Goal: Navigation & Orientation: Find specific page/section

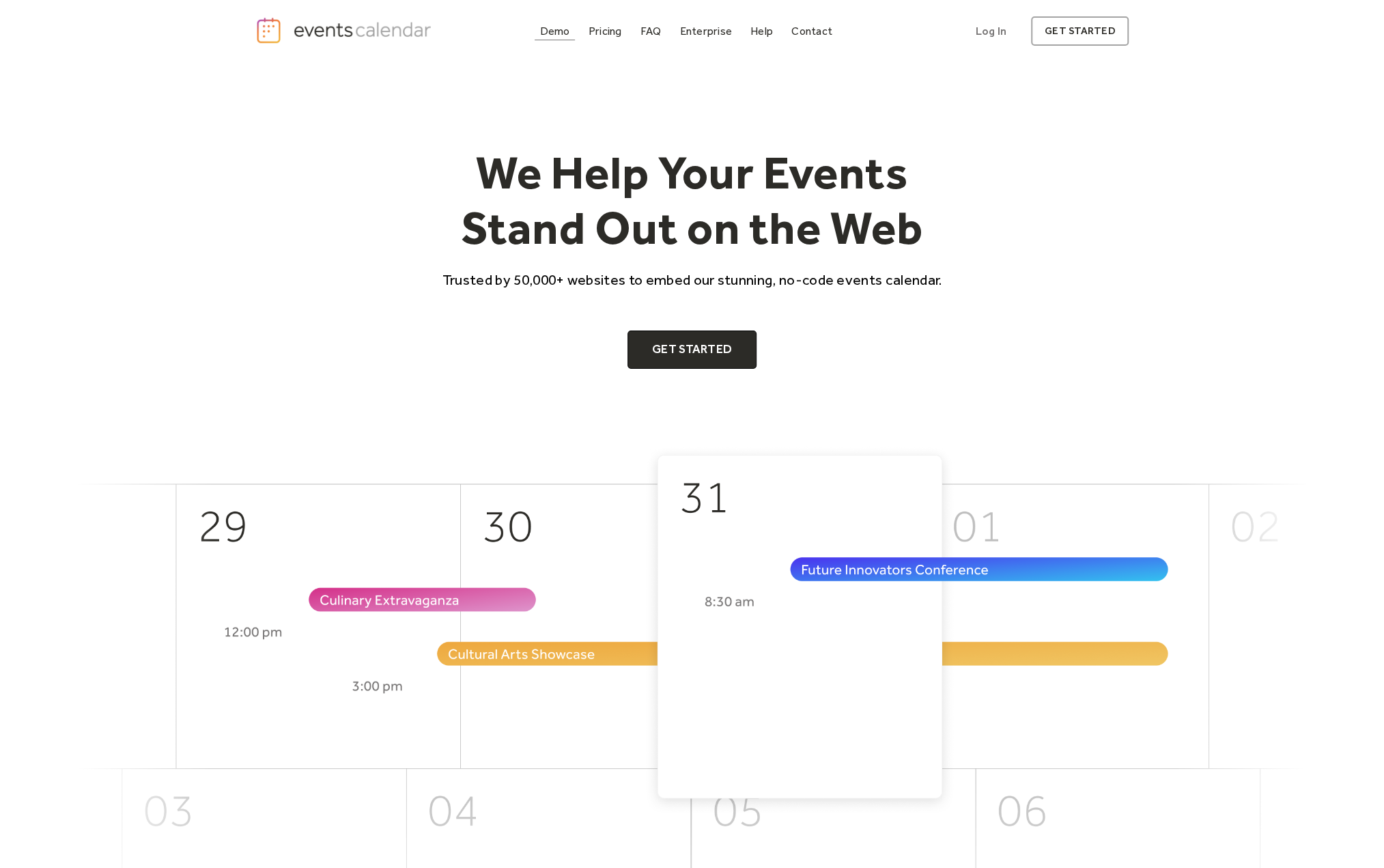
click at [557, 28] on div "Demo" at bounding box center [554, 31] width 30 height 8
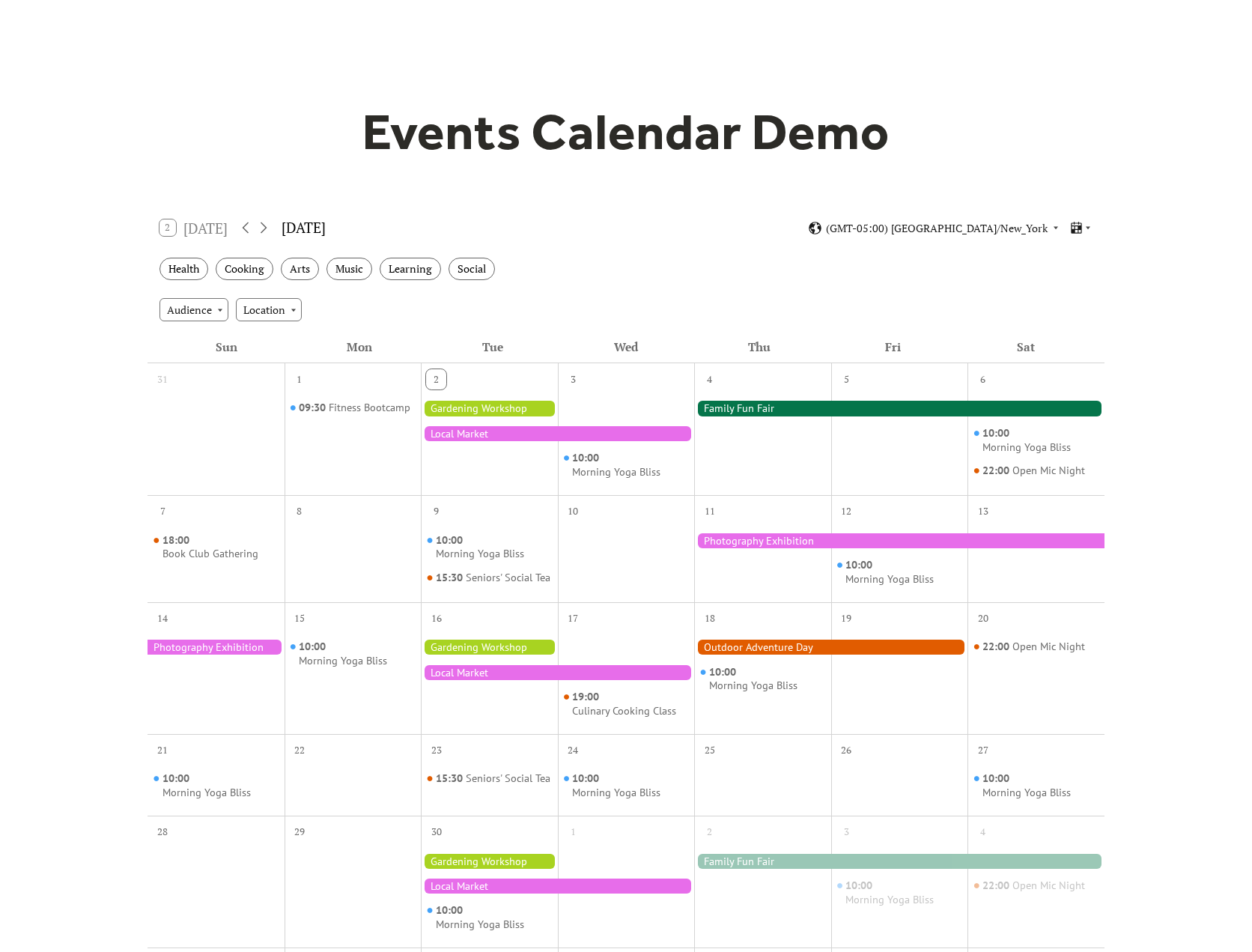
scroll to position [74, 0]
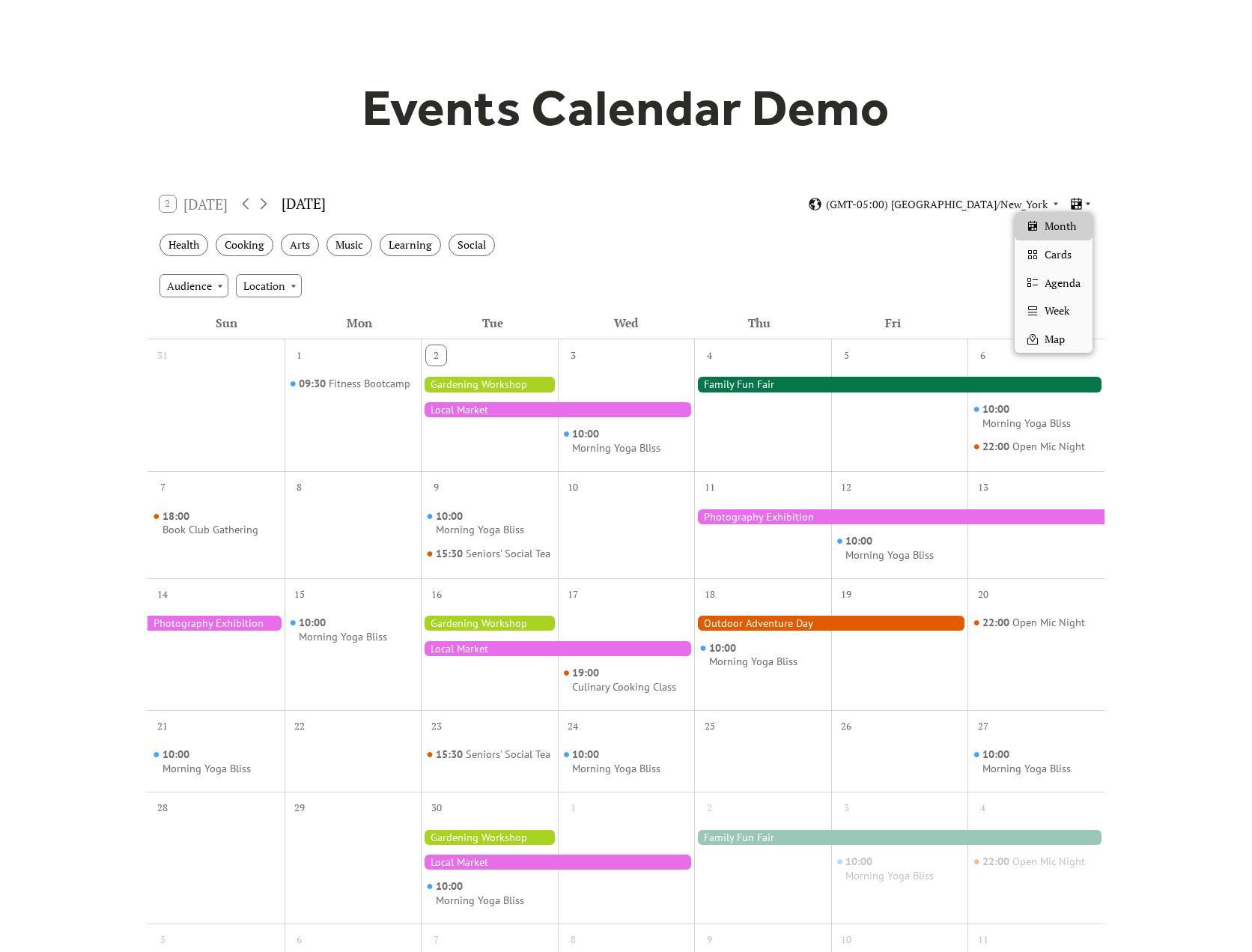
click at [1087, 199] on icon at bounding box center [1088, 204] width 9 height 9
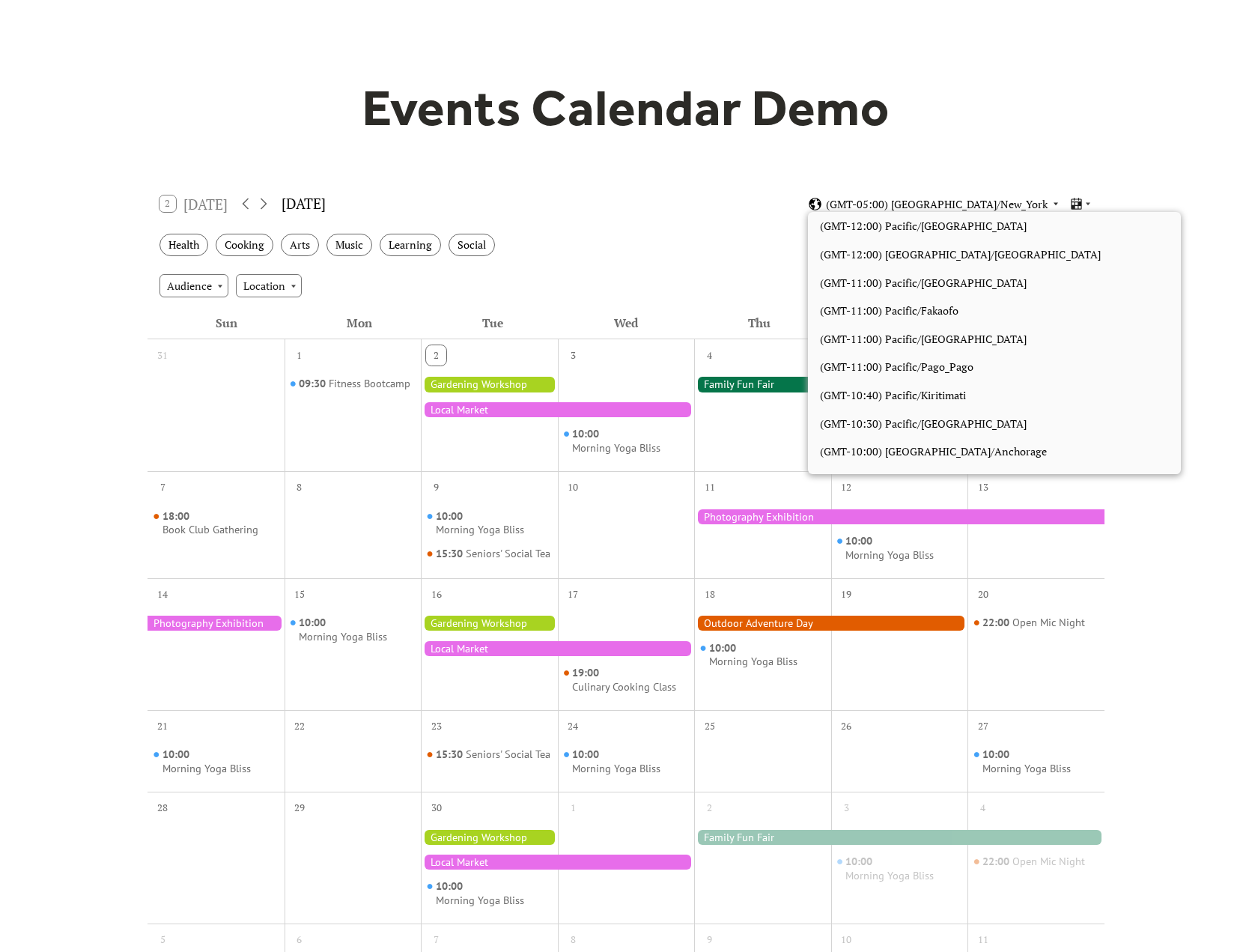
click at [979, 212] on body "Demo Pricing FAQ Enterprise Help Contact Log In Get Started Log In get started …" at bounding box center [626, 814] width 1252 height 1778
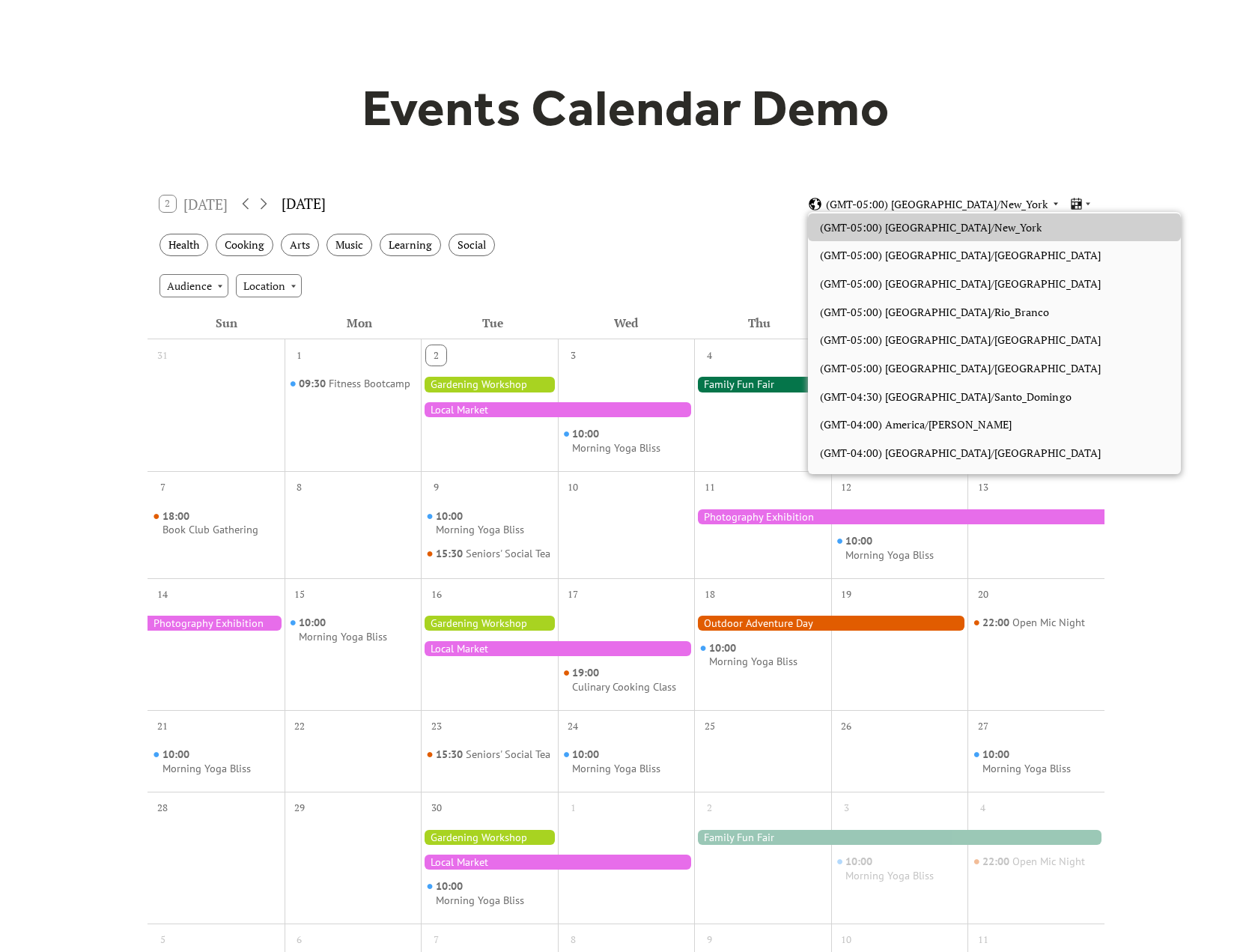
click at [978, 205] on span "(GMT-05:00) America/New_York" at bounding box center [936, 204] width 222 height 10
click at [978, 205] on span "(GMT-05:00) [GEOGRAPHIC_DATA]/New_York" at bounding box center [936, 204] width 222 height 10
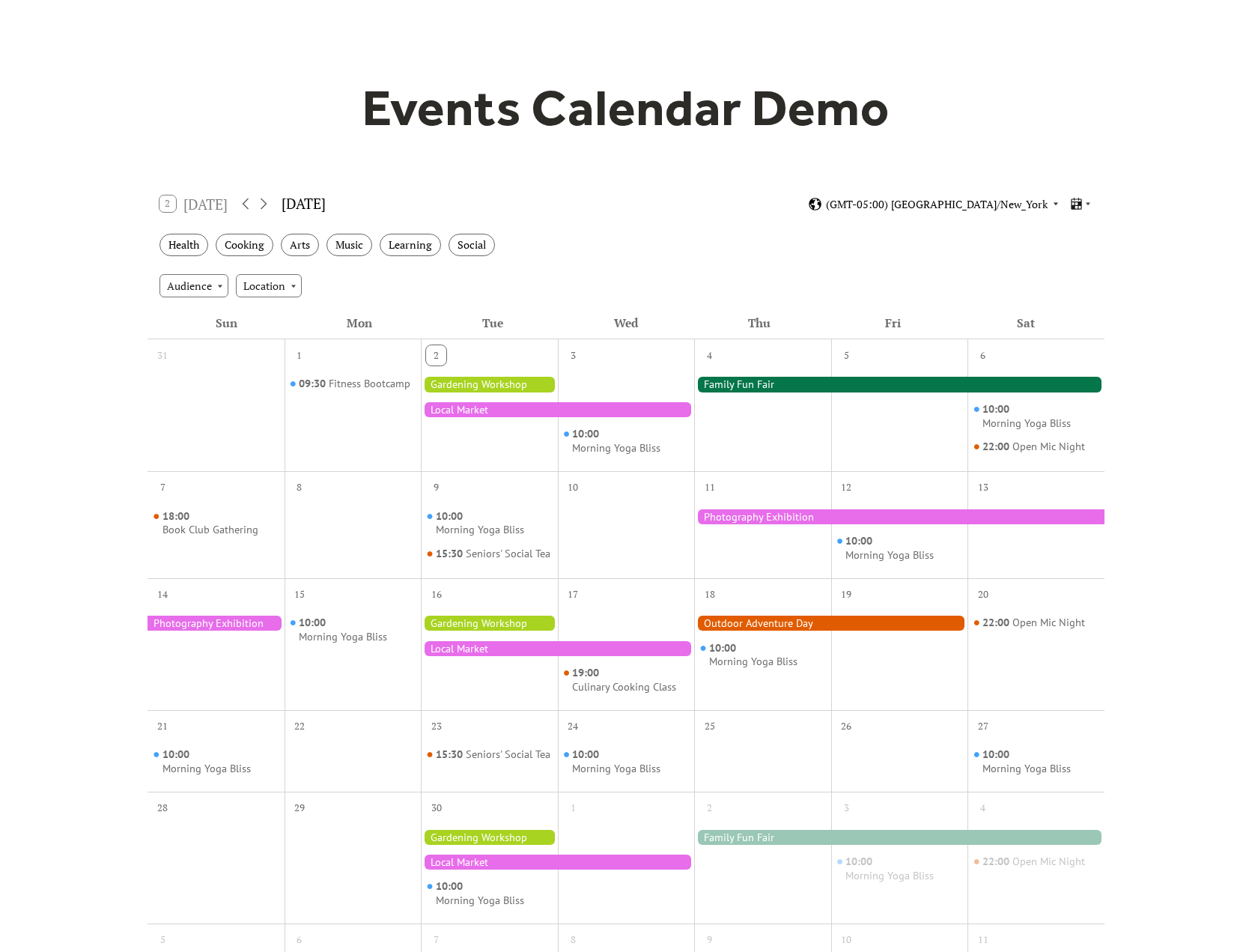
click at [978, 205] on span "(GMT-05:00) [GEOGRAPHIC_DATA]/New_York" at bounding box center [936, 204] width 222 height 10
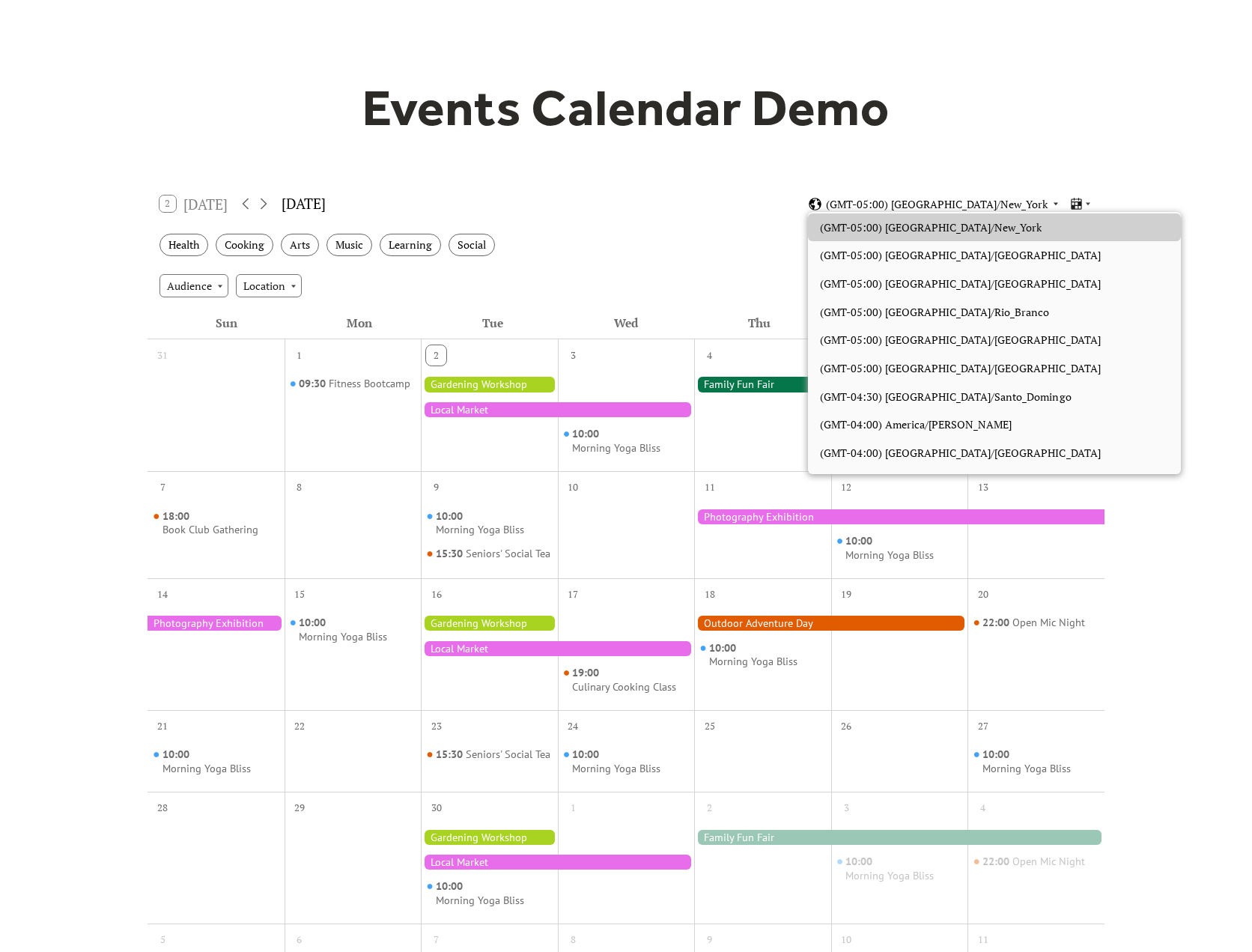
click at [978, 205] on span "(GMT-05:00) [GEOGRAPHIC_DATA]/New_York" at bounding box center [936, 204] width 222 height 10
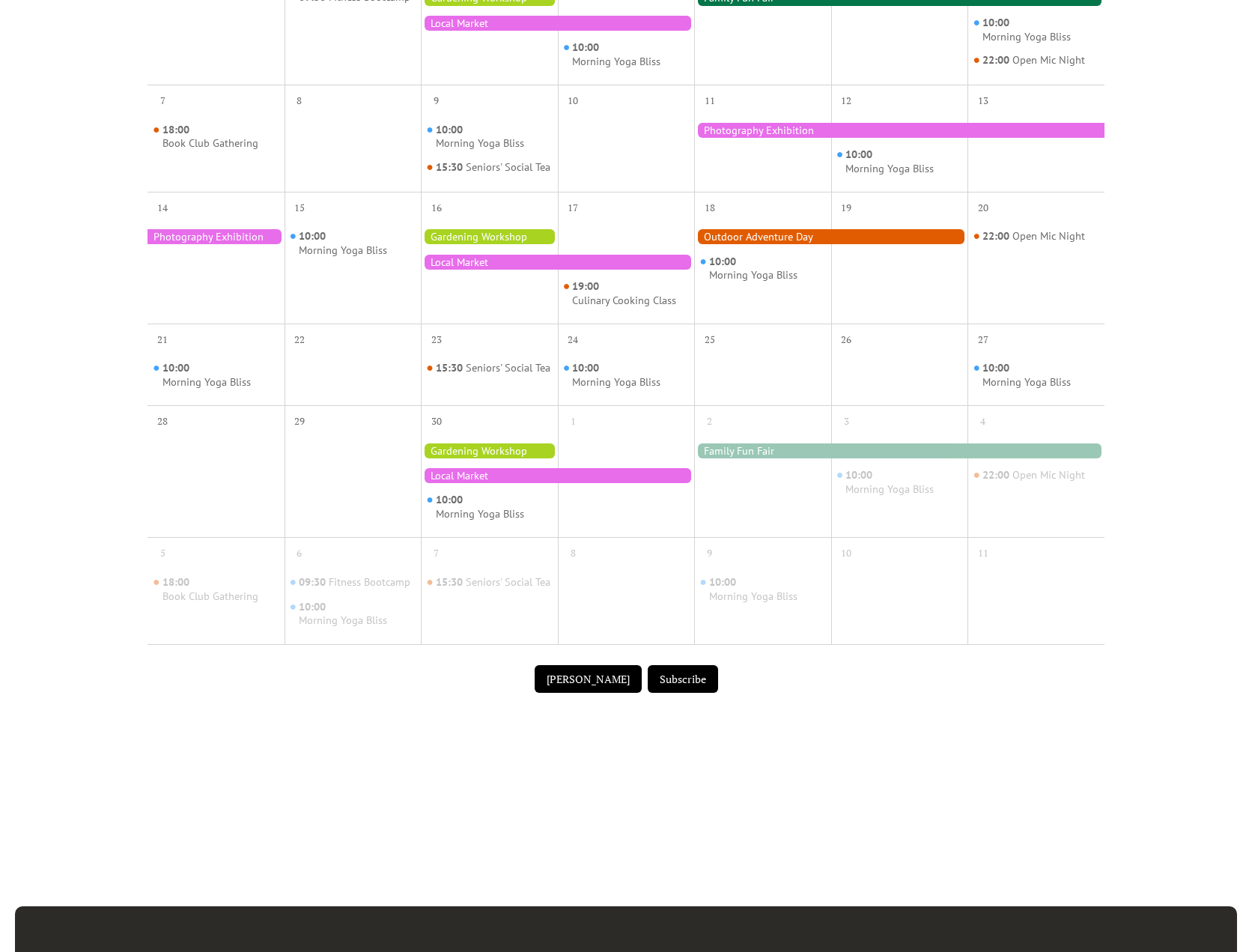
scroll to position [450, 0]
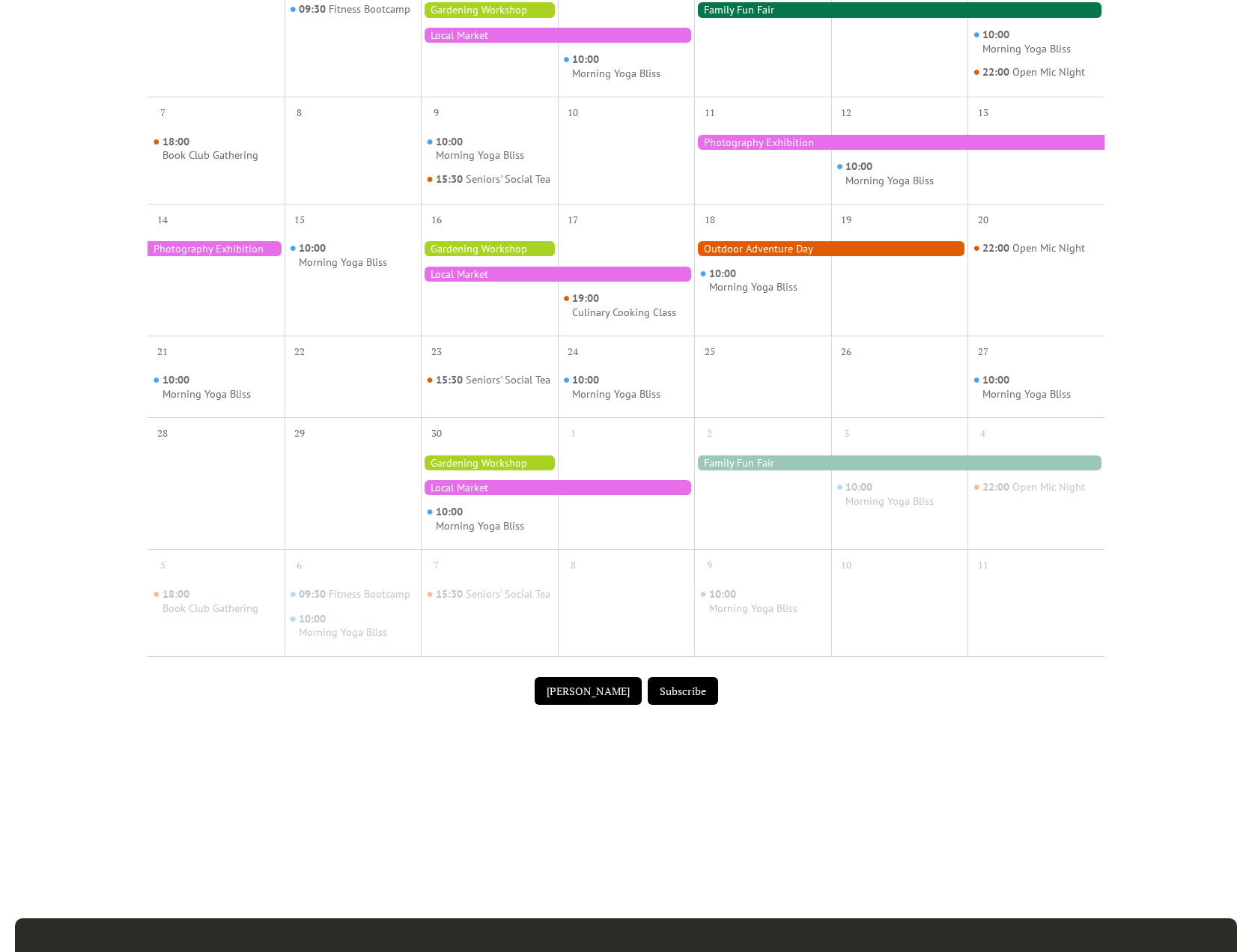
click at [605, 705] on button "[PERSON_NAME]" at bounding box center [588, 691] width 107 height 28
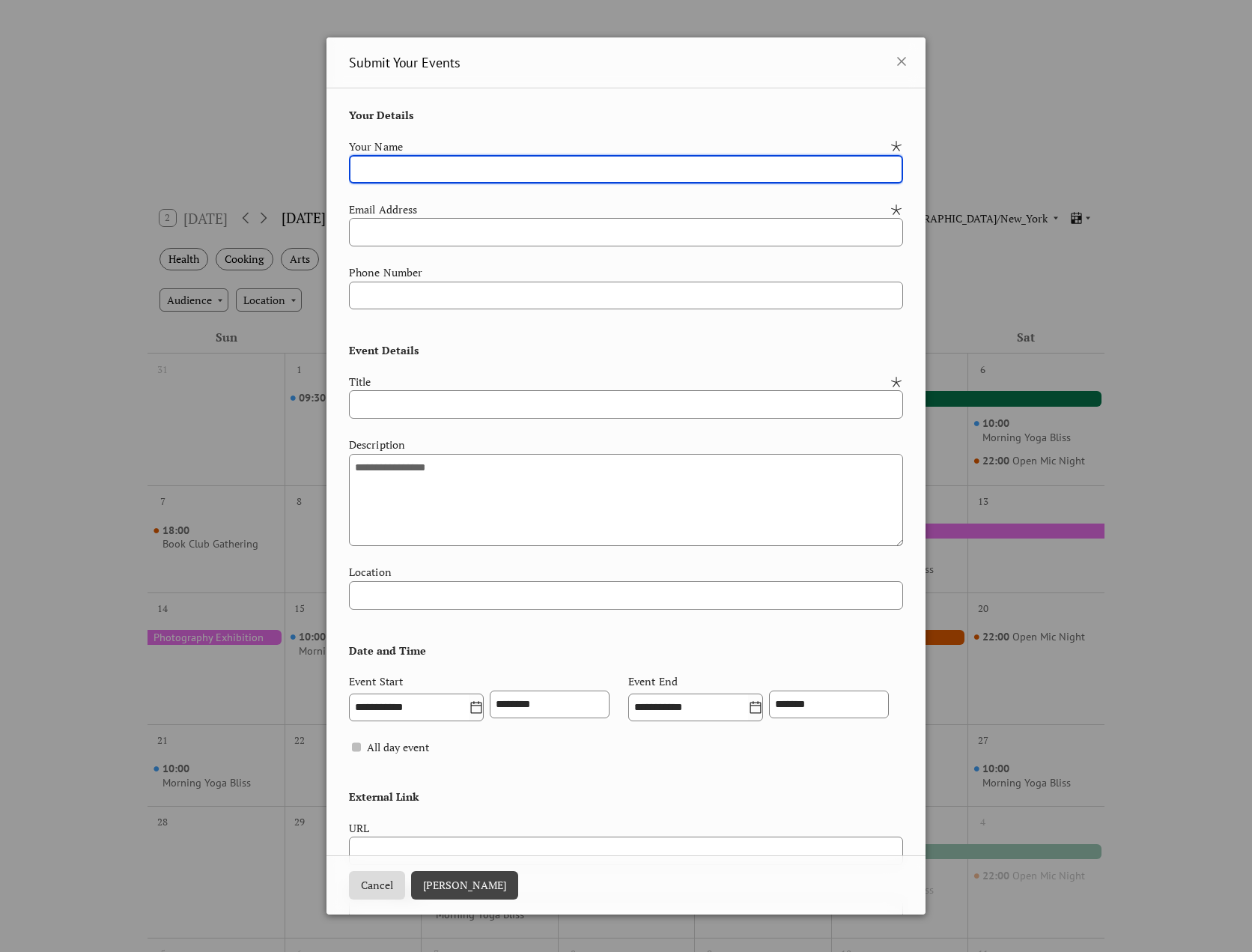
scroll to position [0, 0]
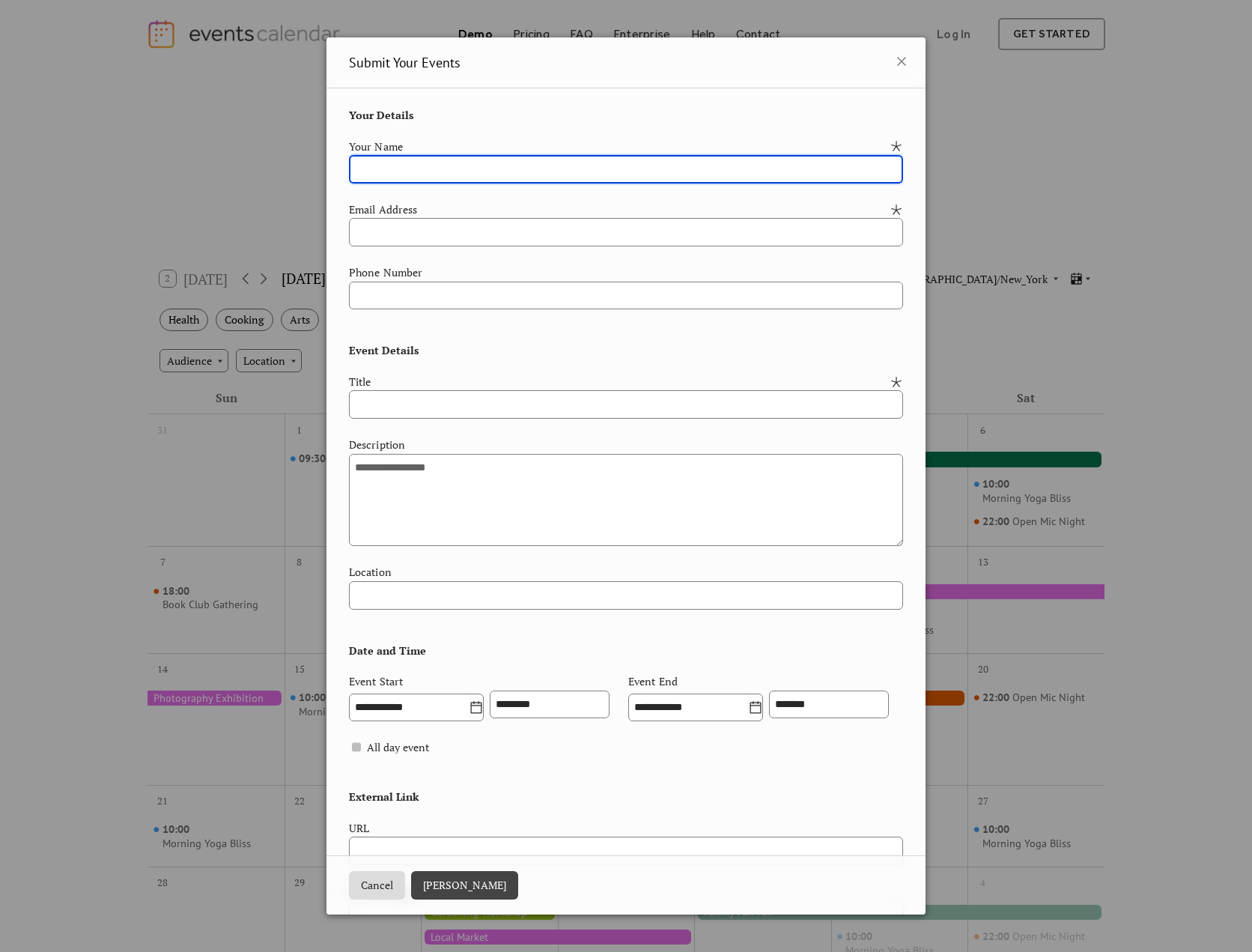
click at [369, 879] on button "Cancel" at bounding box center [377, 885] width 57 height 28
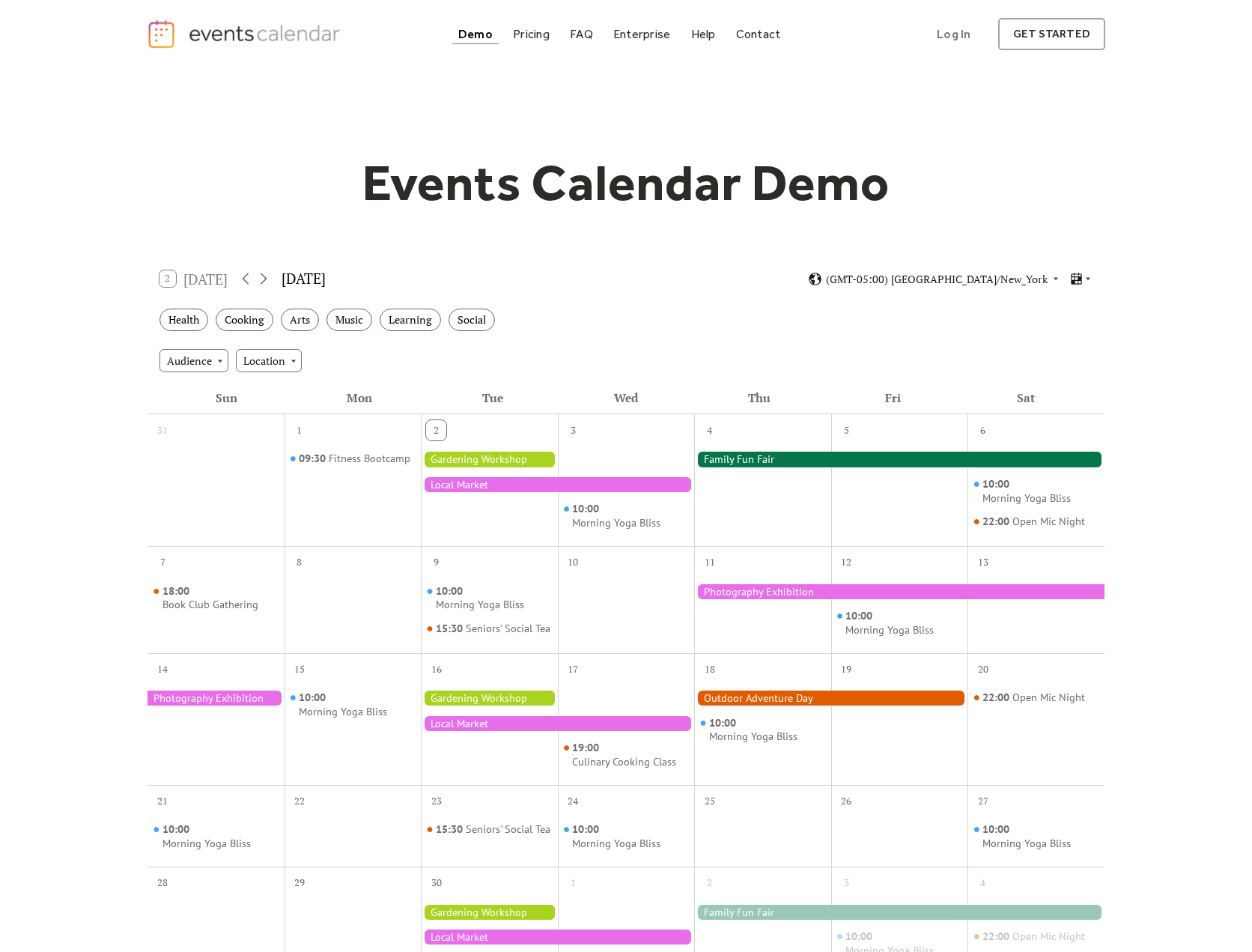
click at [736, 458] on div at bounding box center [898, 459] width 410 height 15
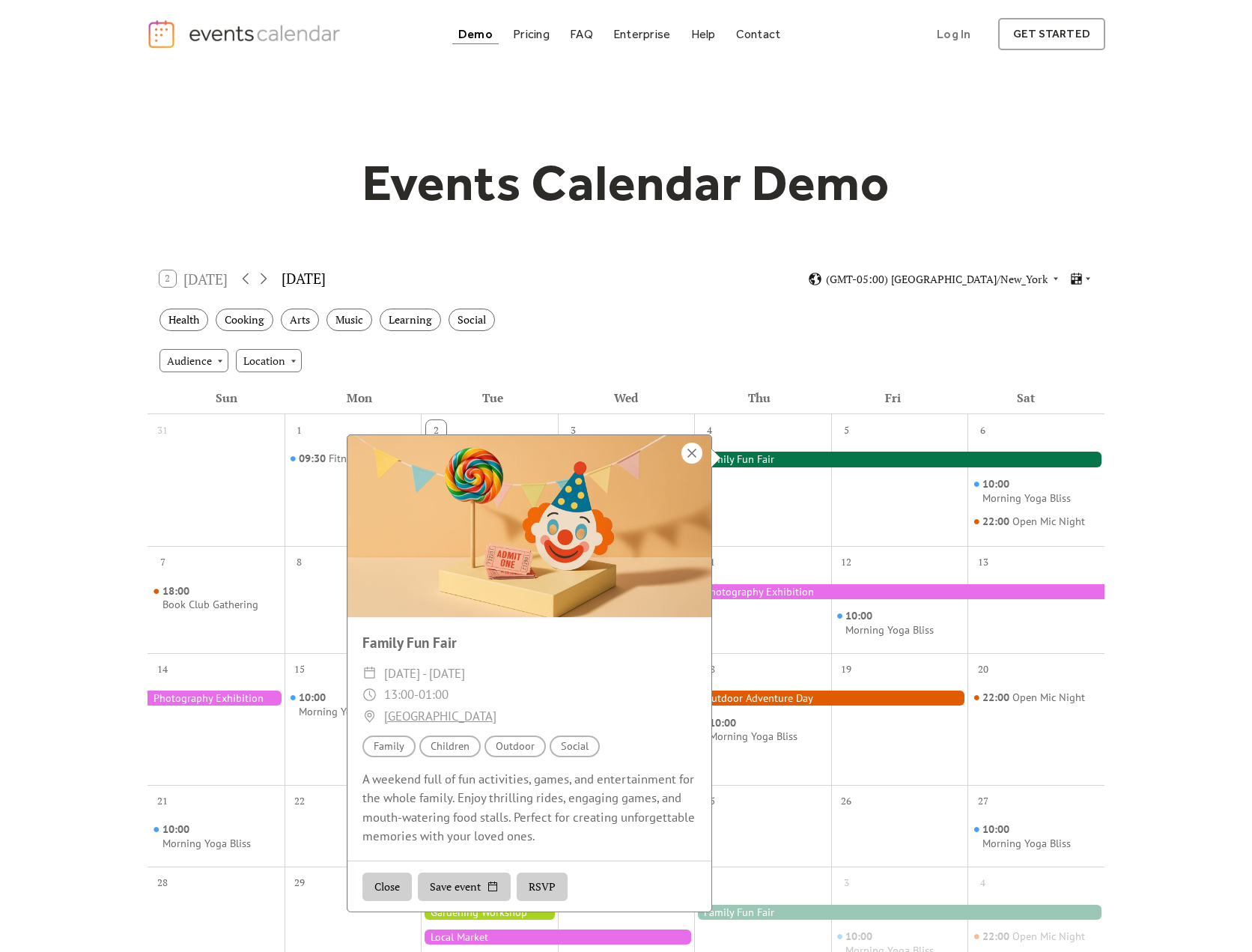
click at [687, 459] on div at bounding box center [692, 452] width 21 height 21
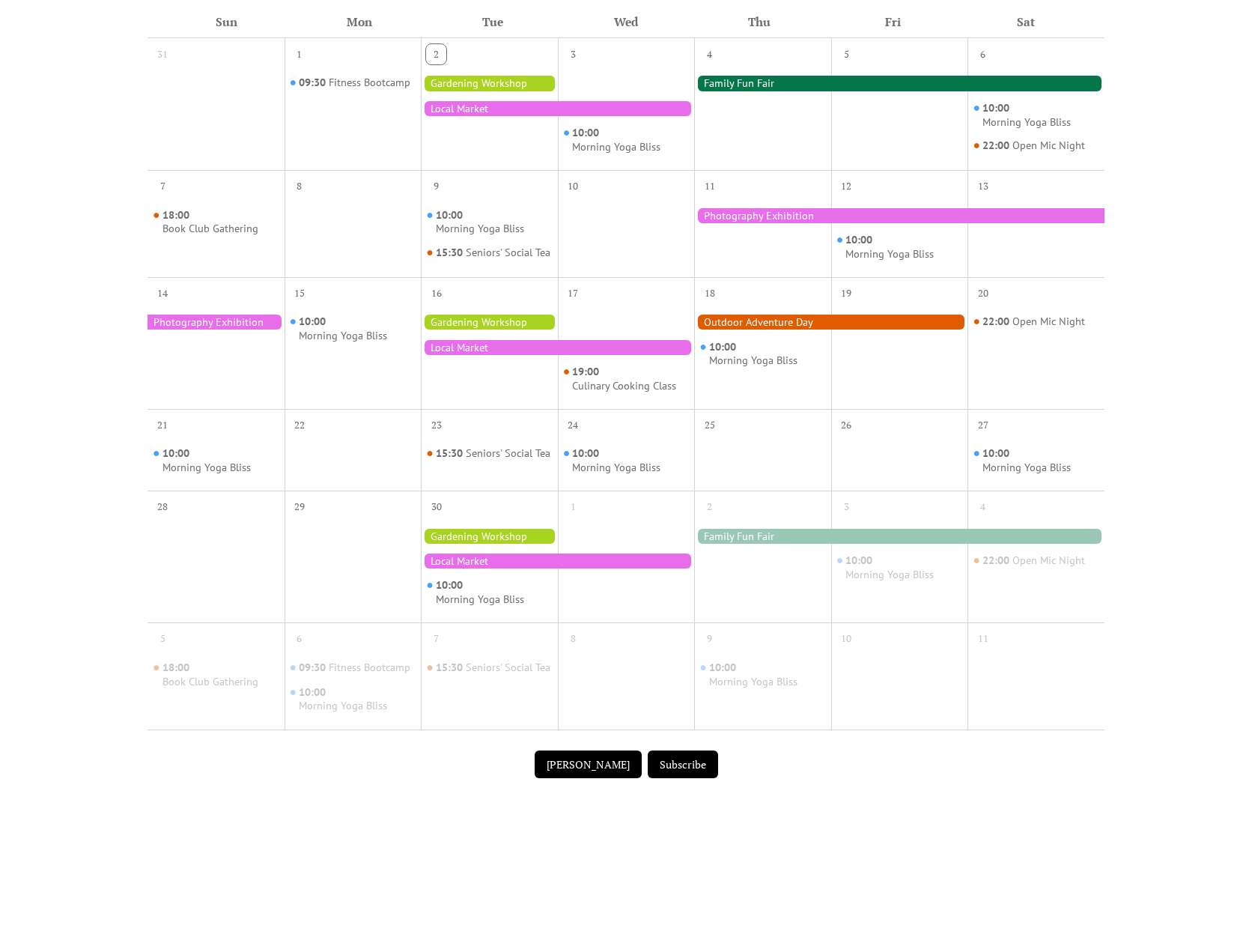
scroll to position [839, 0]
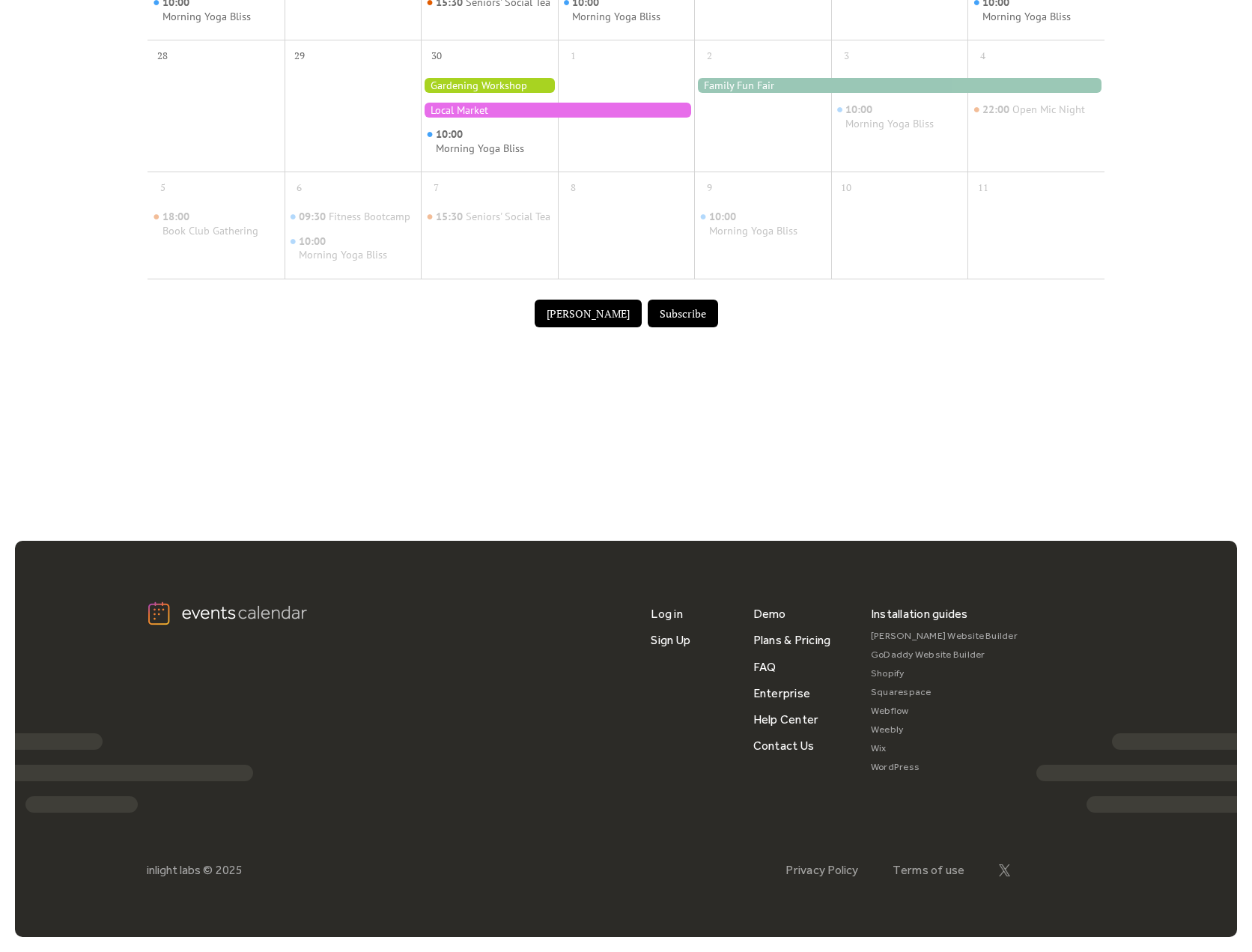
click at [580, 306] on button "[PERSON_NAME]" at bounding box center [588, 314] width 107 height 28
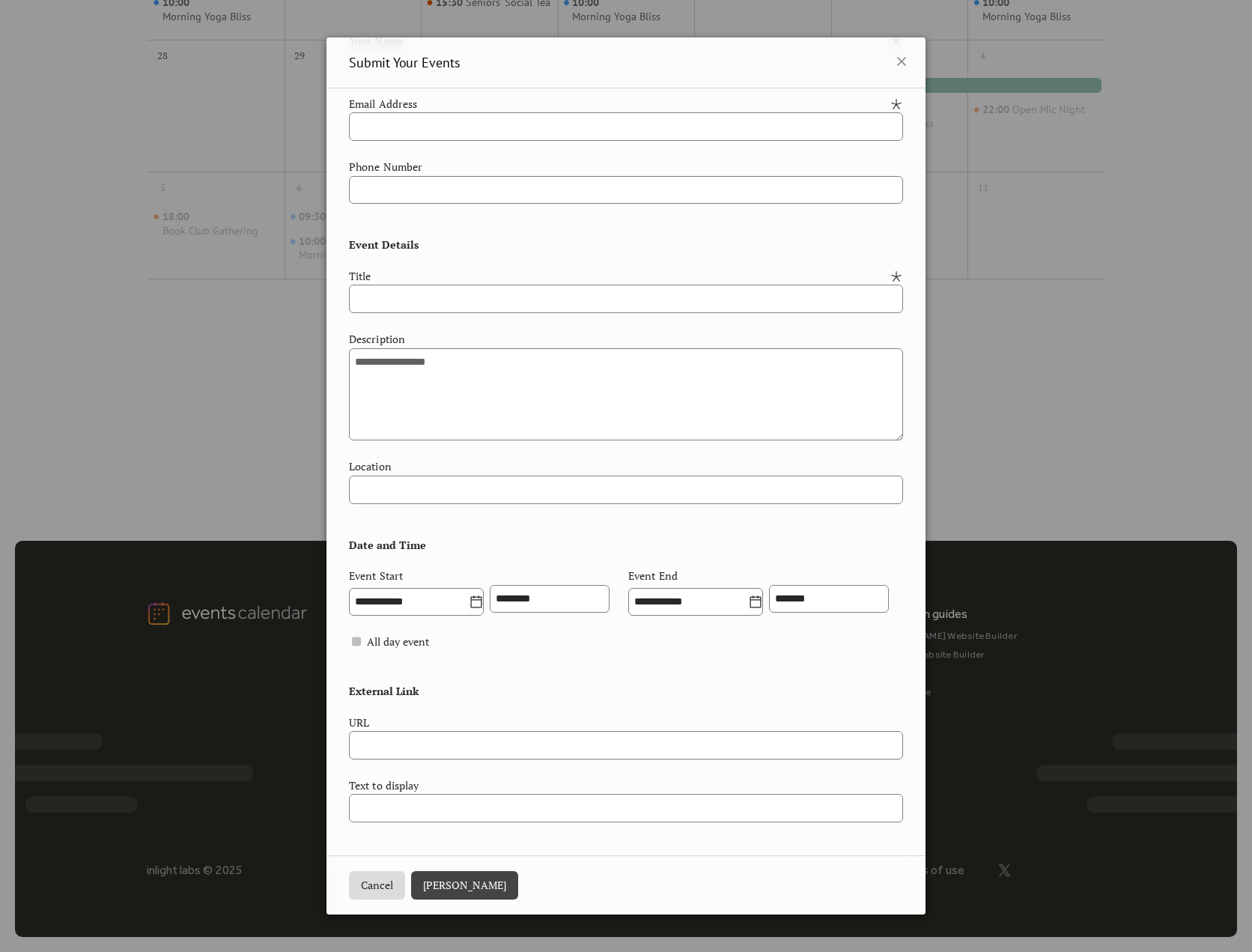
click at [382, 878] on button "Cancel" at bounding box center [377, 885] width 57 height 28
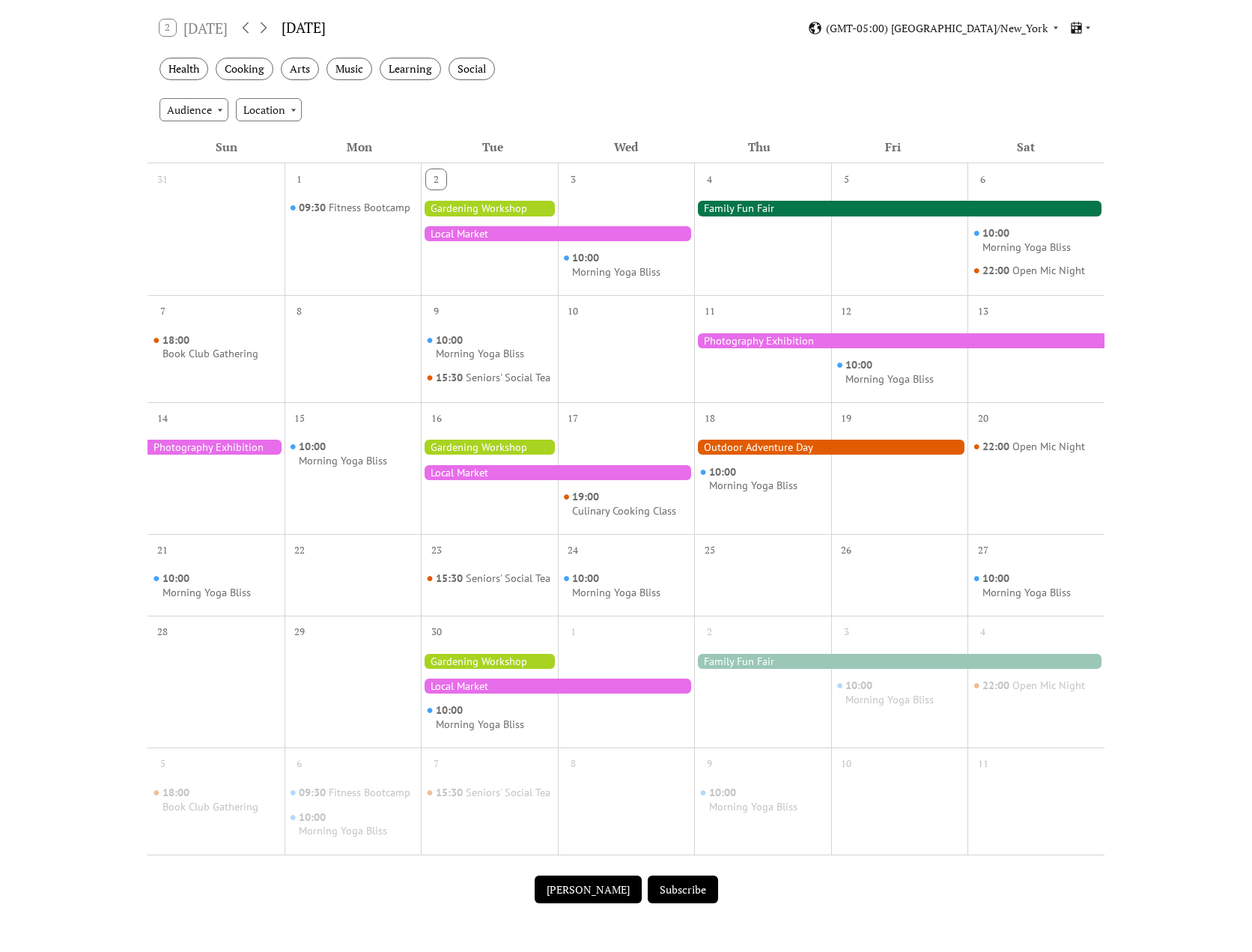
scroll to position [0, 0]
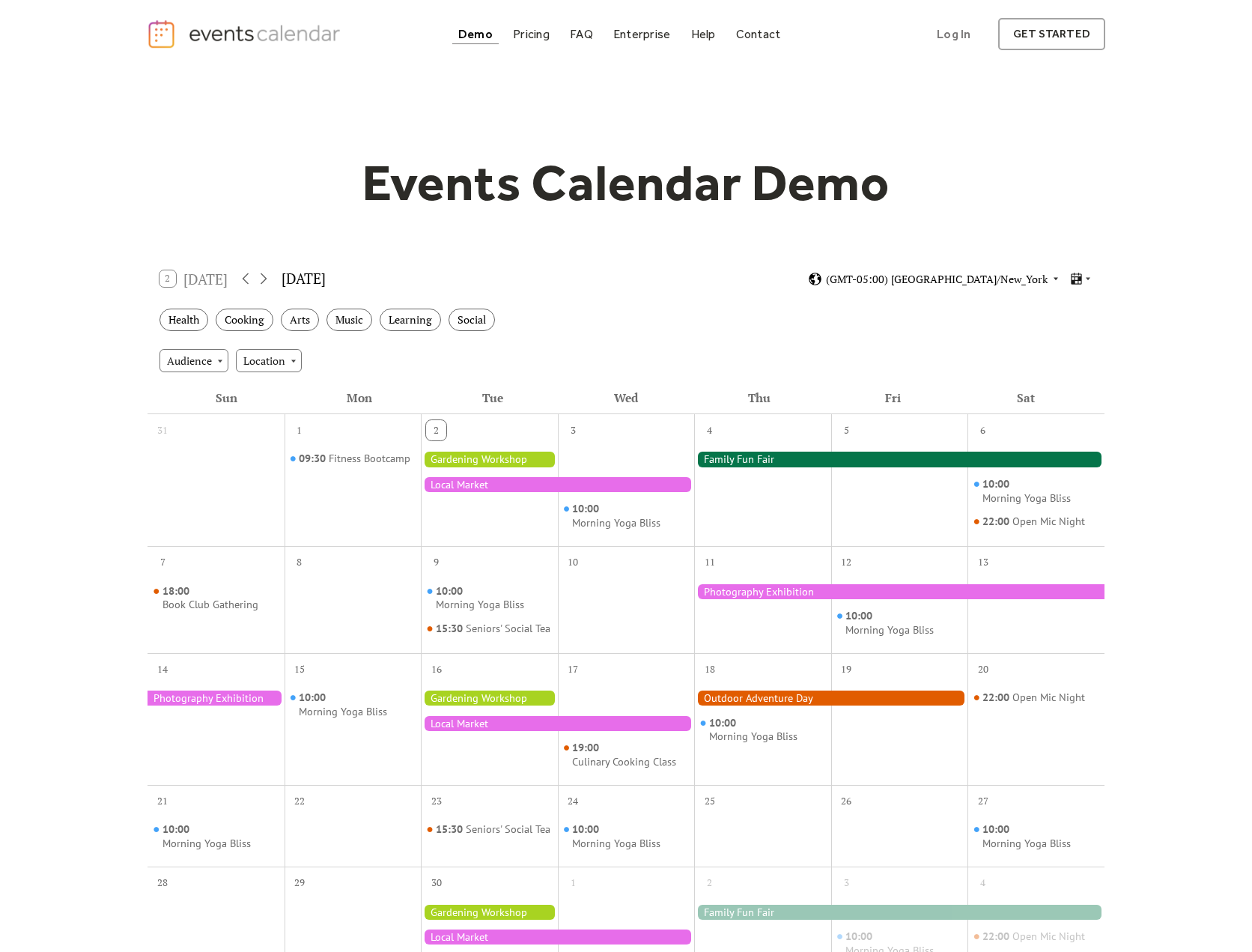
click at [974, 274] on span "(GMT-05:00) [GEOGRAPHIC_DATA]/New_York" at bounding box center [936, 279] width 222 height 10
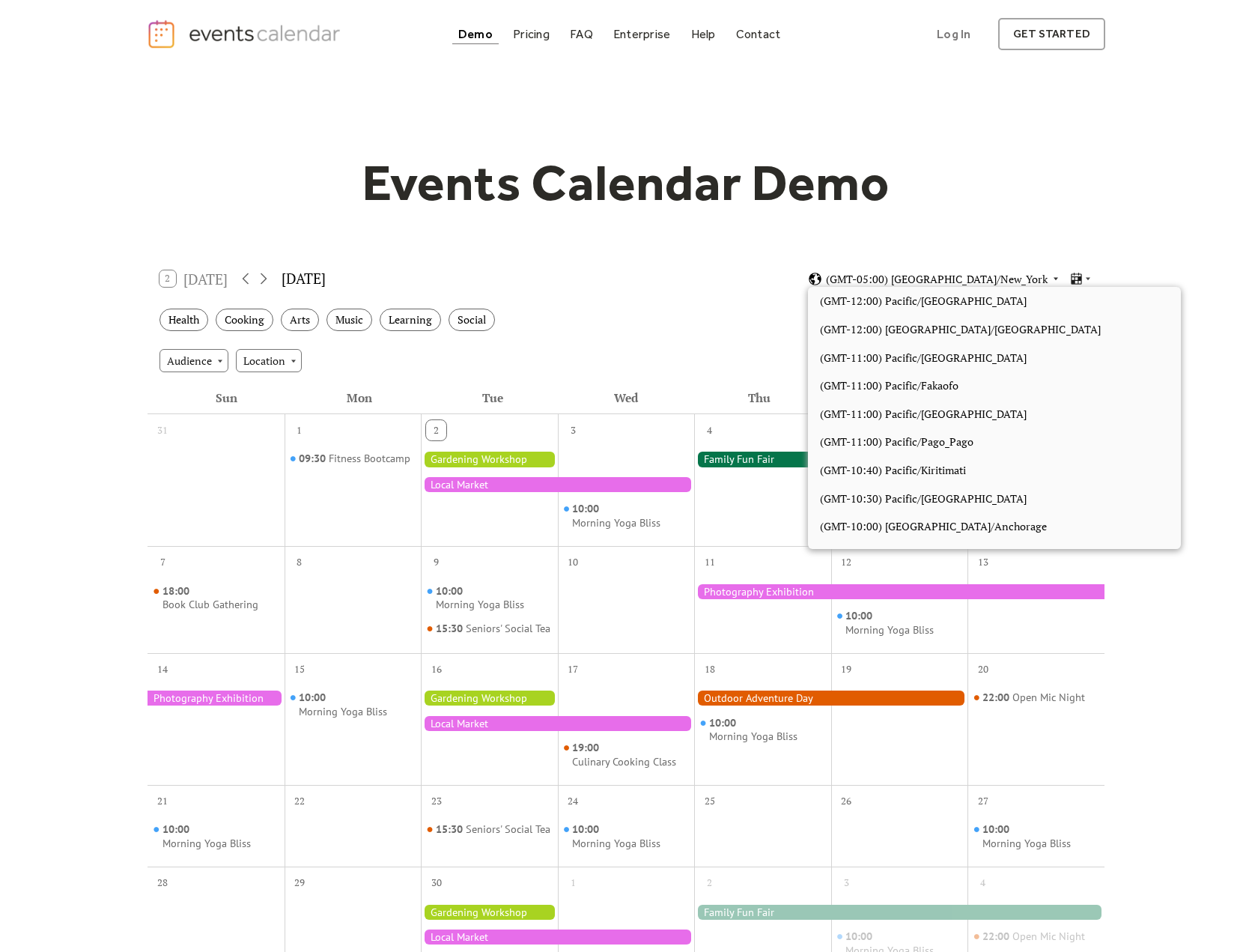
scroll to position [1266, 0]
click at [980, 279] on span "(GMT-05:00) [GEOGRAPHIC_DATA]/New_York" at bounding box center [936, 279] width 222 height 10
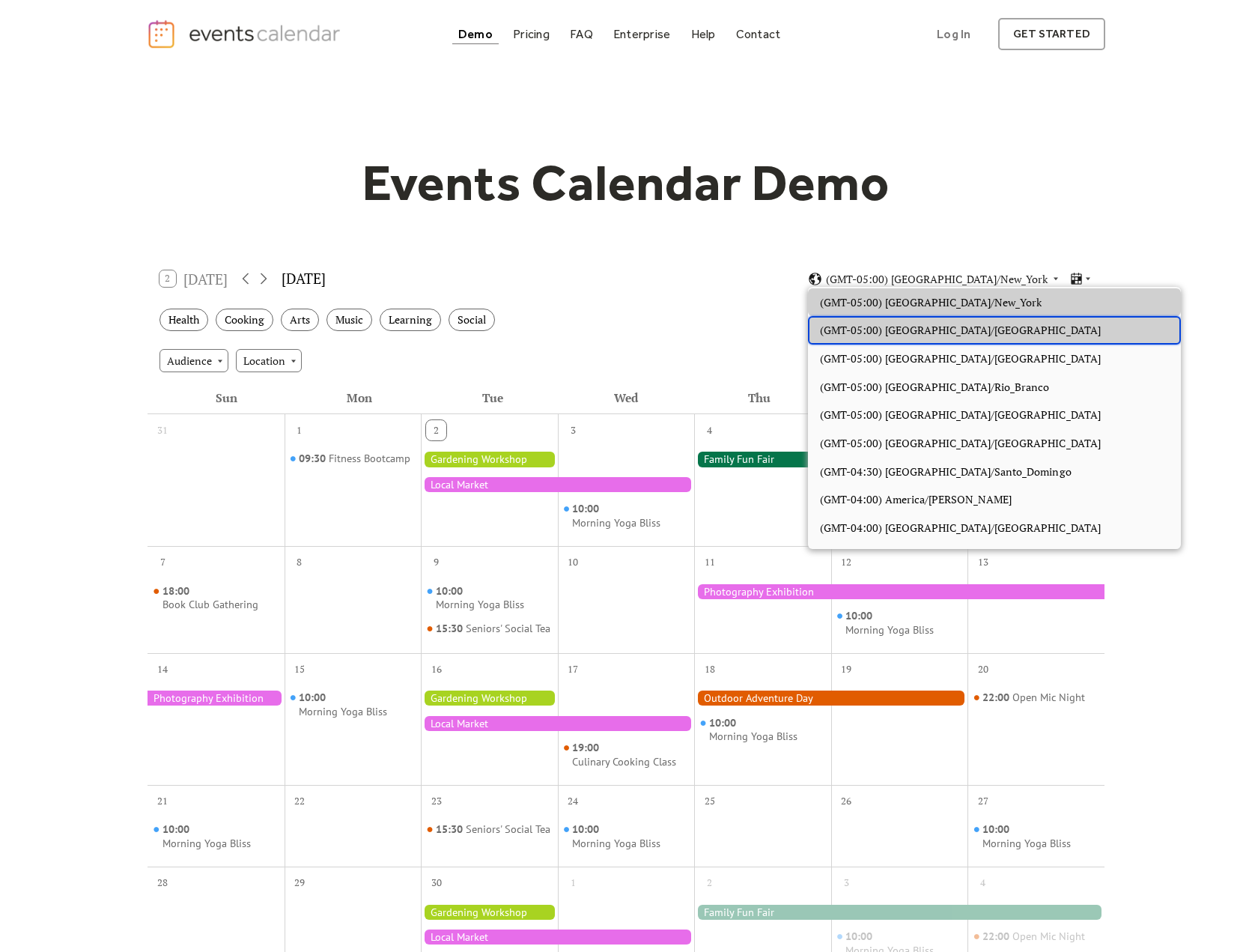
click at [937, 327] on span "(GMT-05:00) [GEOGRAPHIC_DATA]/[GEOGRAPHIC_DATA]" at bounding box center [961, 330] width 281 height 16
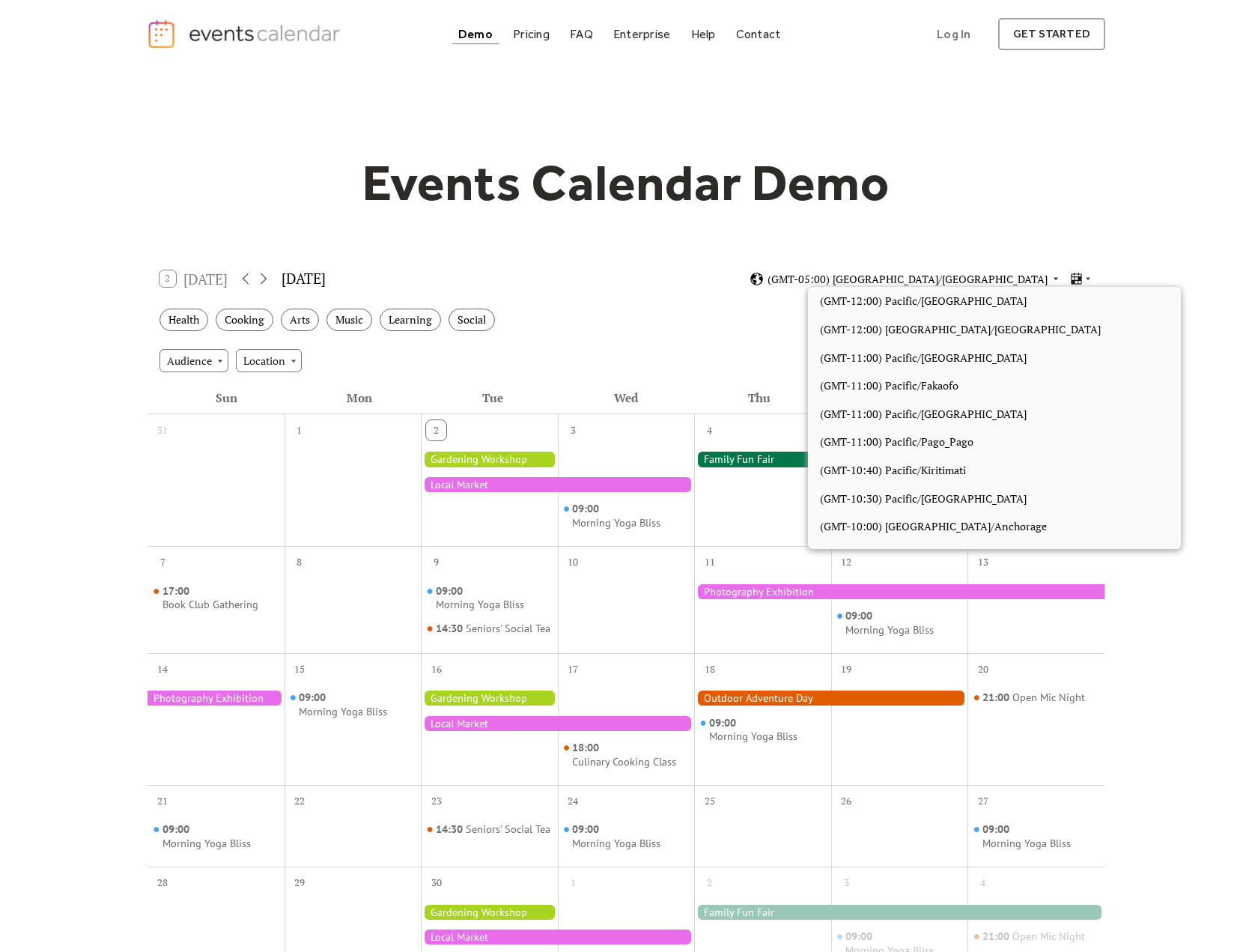
click at [1007, 278] on span "(GMT-05:00) [GEOGRAPHIC_DATA]/[GEOGRAPHIC_DATA]" at bounding box center [907, 279] width 280 height 10
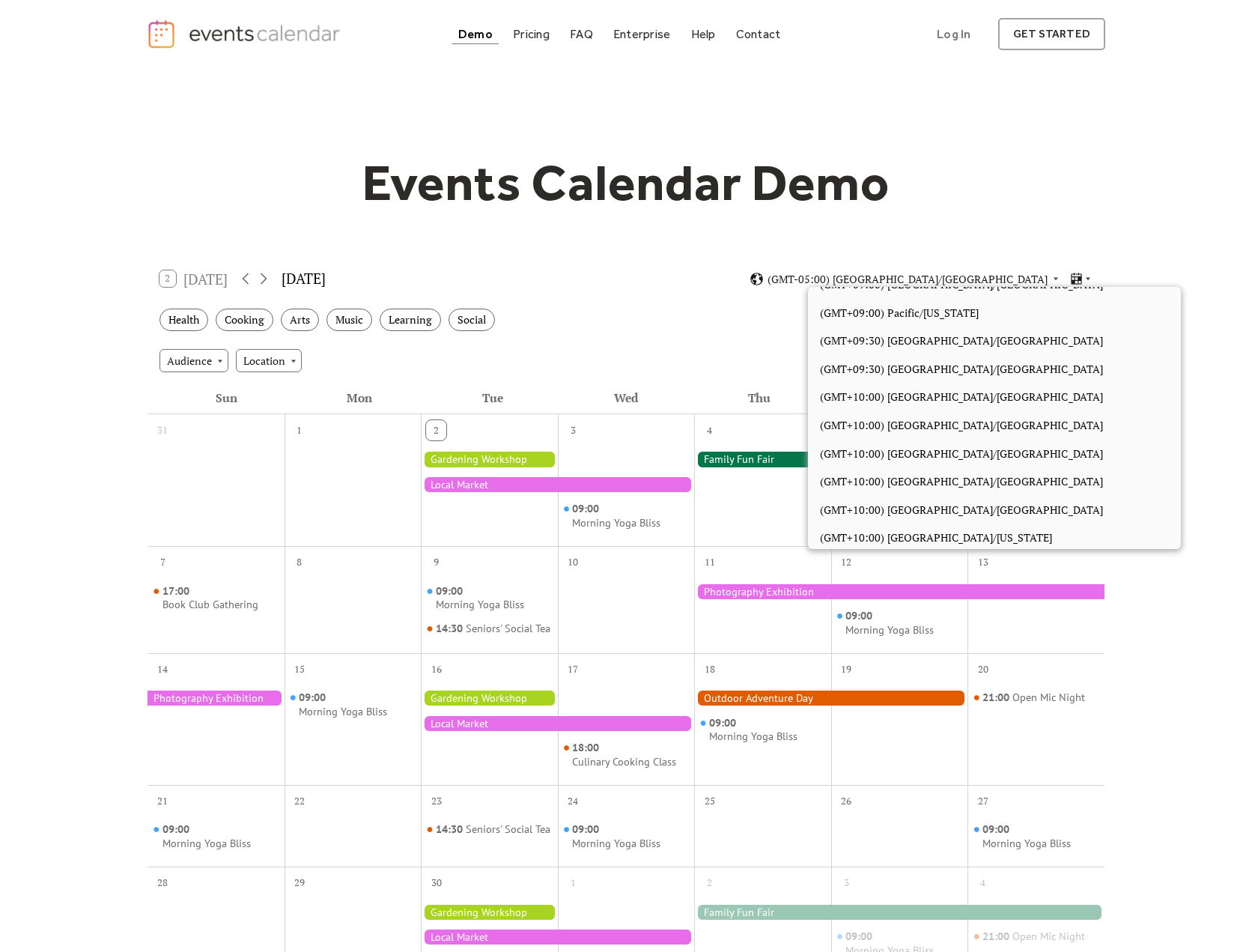
scroll to position [6534, 0]
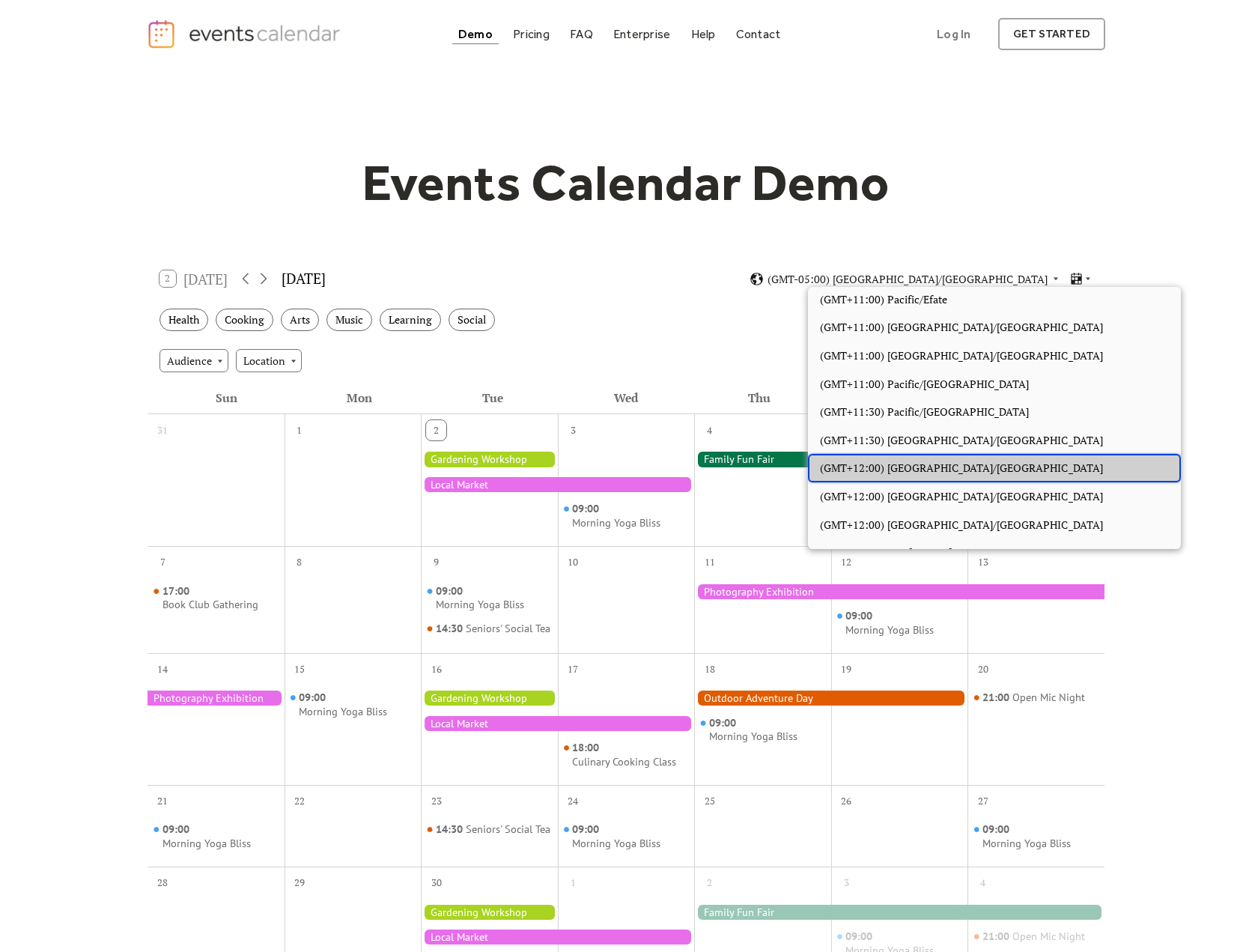
click at [878, 460] on span "(GMT+12:00) [GEOGRAPHIC_DATA]/[GEOGRAPHIC_DATA]" at bounding box center [962, 468] width 283 height 16
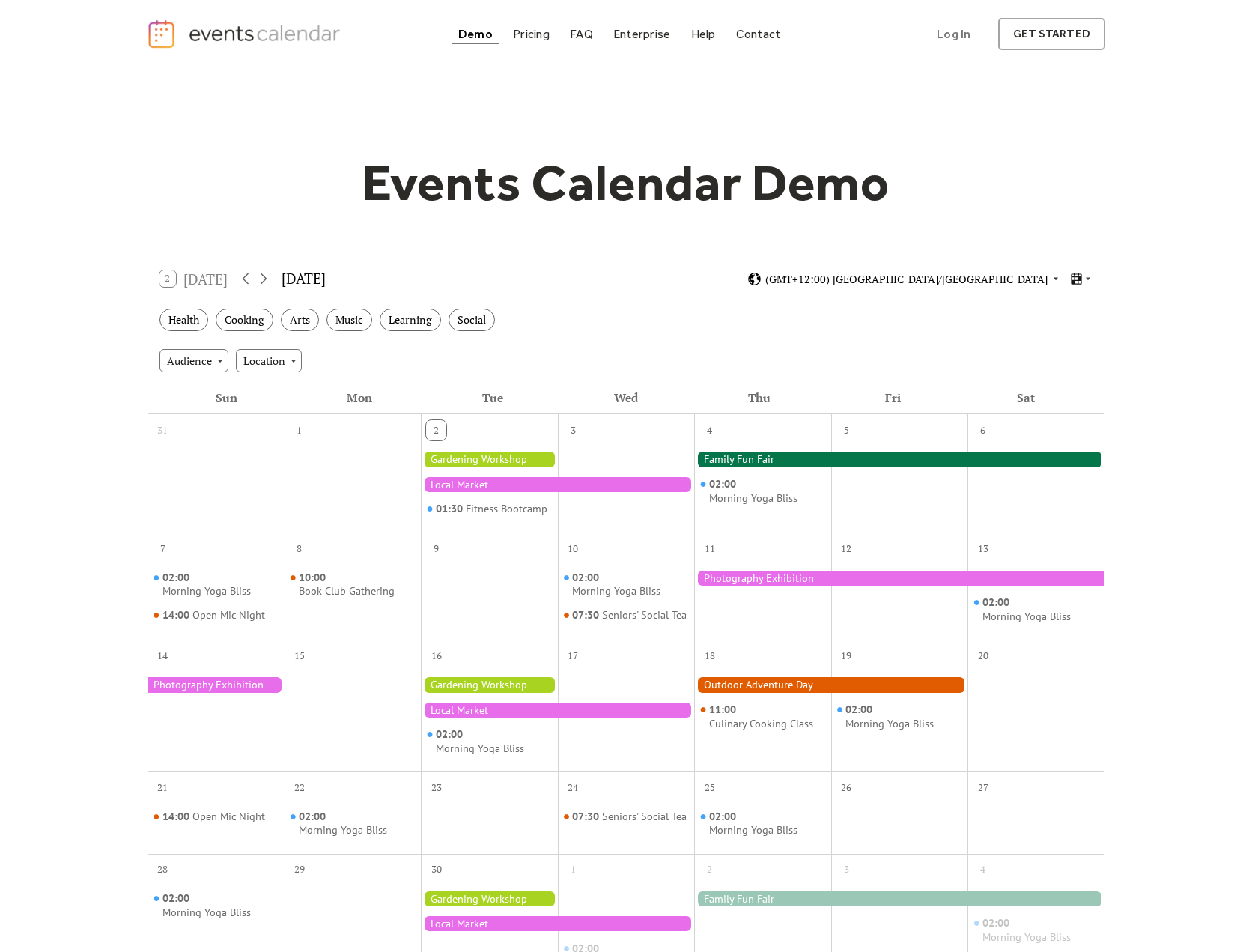
click at [1015, 282] on span "(GMT+12:00) [GEOGRAPHIC_DATA]/[GEOGRAPHIC_DATA]" at bounding box center [906, 279] width 282 height 10
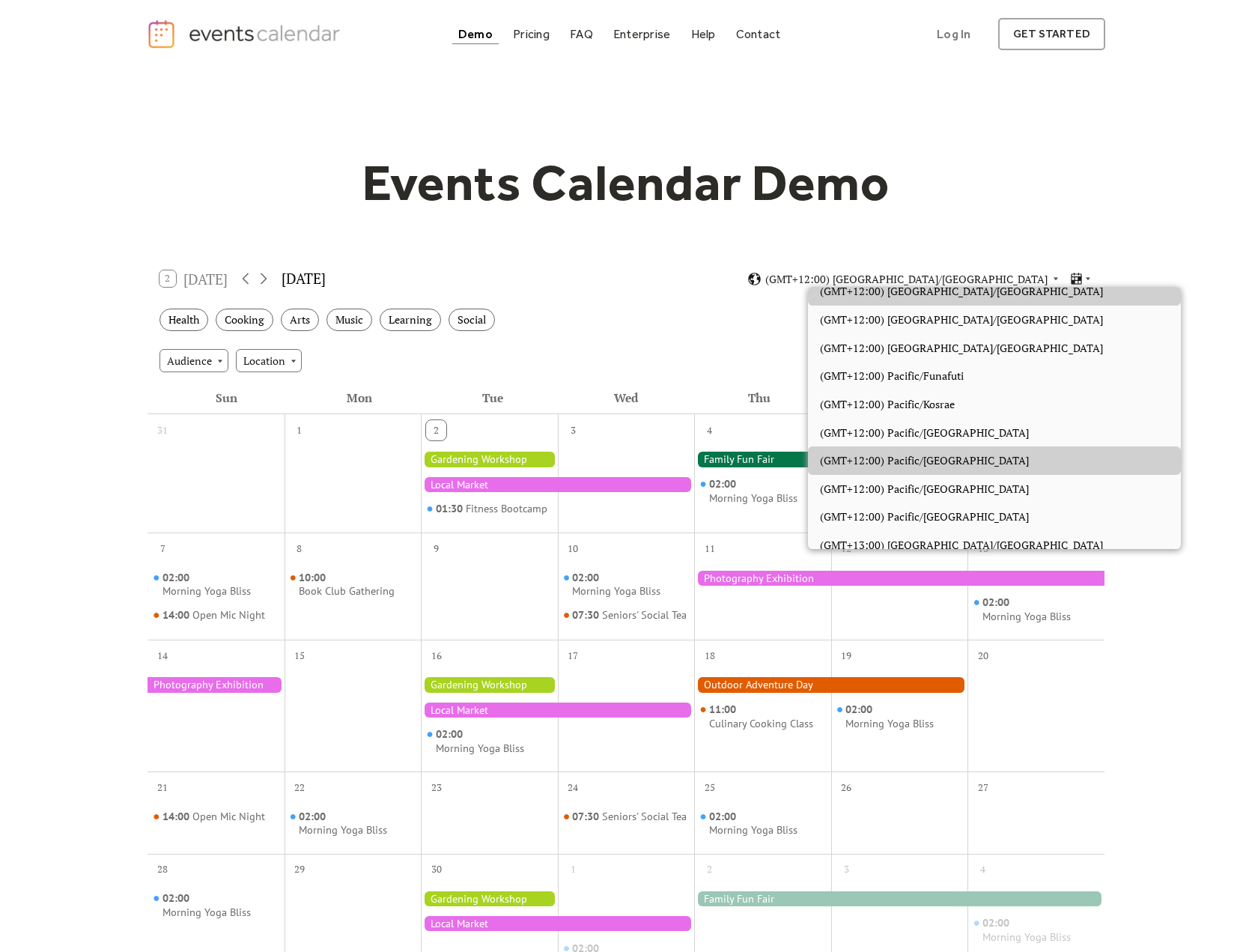
scroll to position [6718, 0]
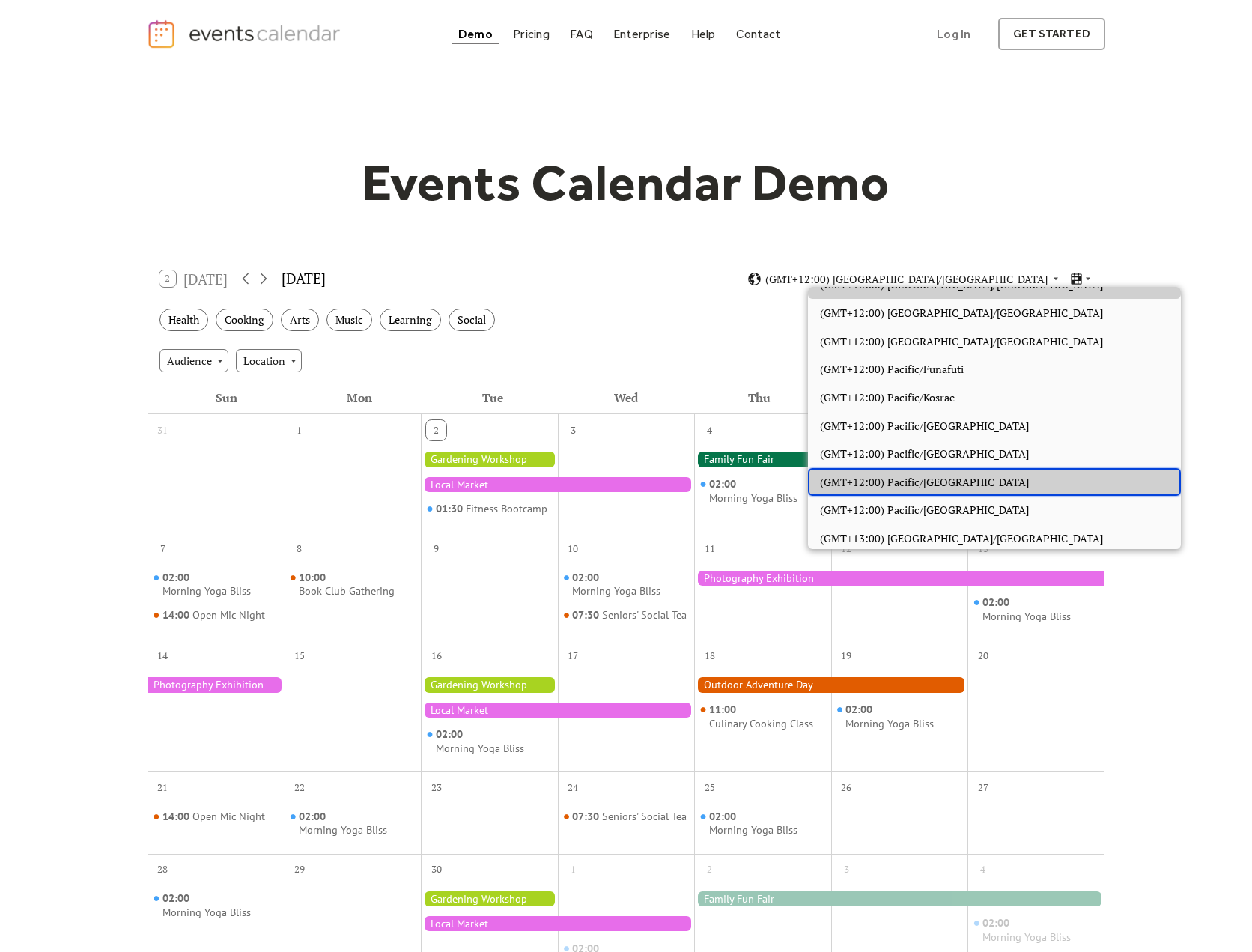
click at [901, 487] on div "(GMT+12:00) Pacific/[GEOGRAPHIC_DATA]" at bounding box center [995, 482] width 373 height 28
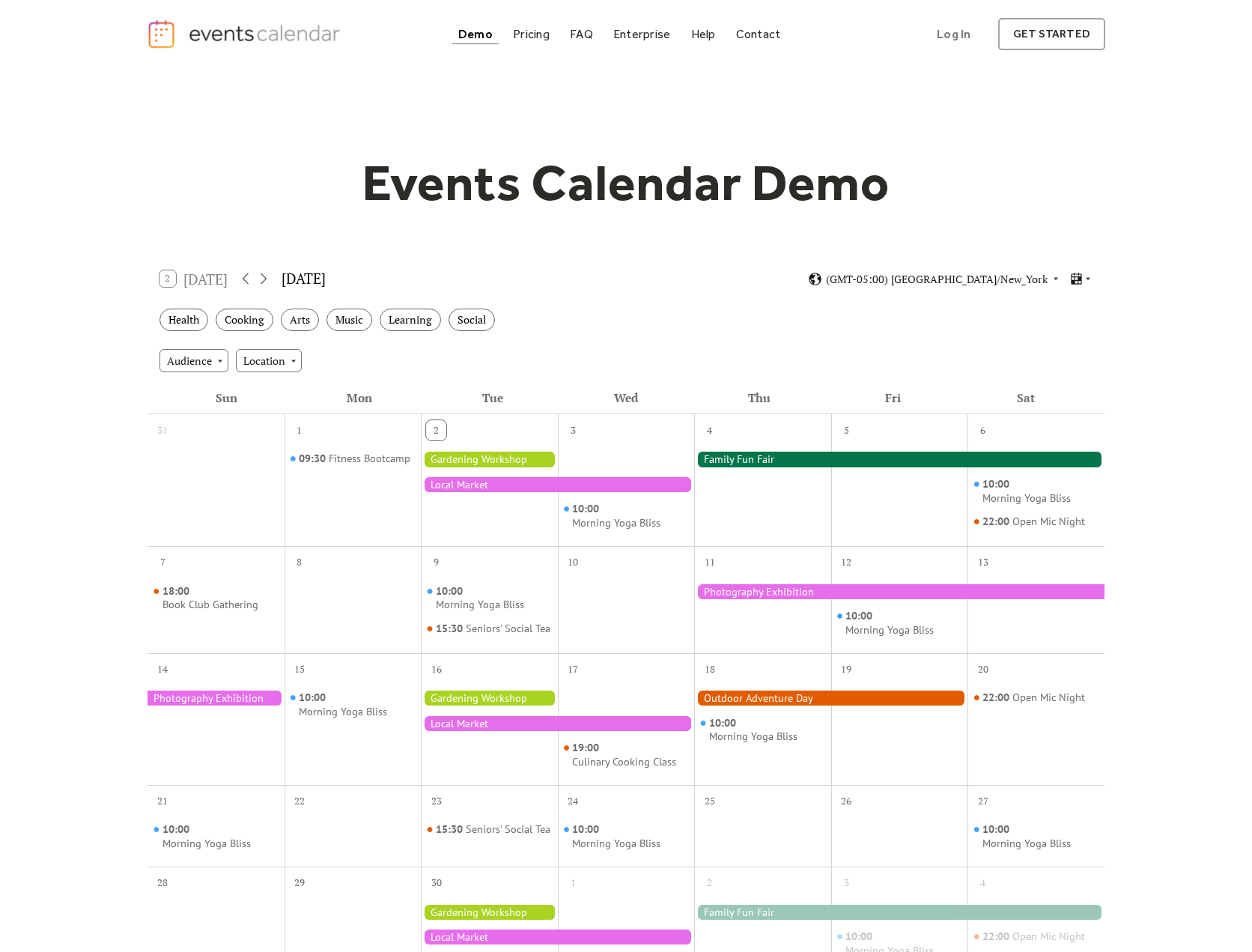
click at [779, 457] on div at bounding box center [898, 459] width 410 height 15
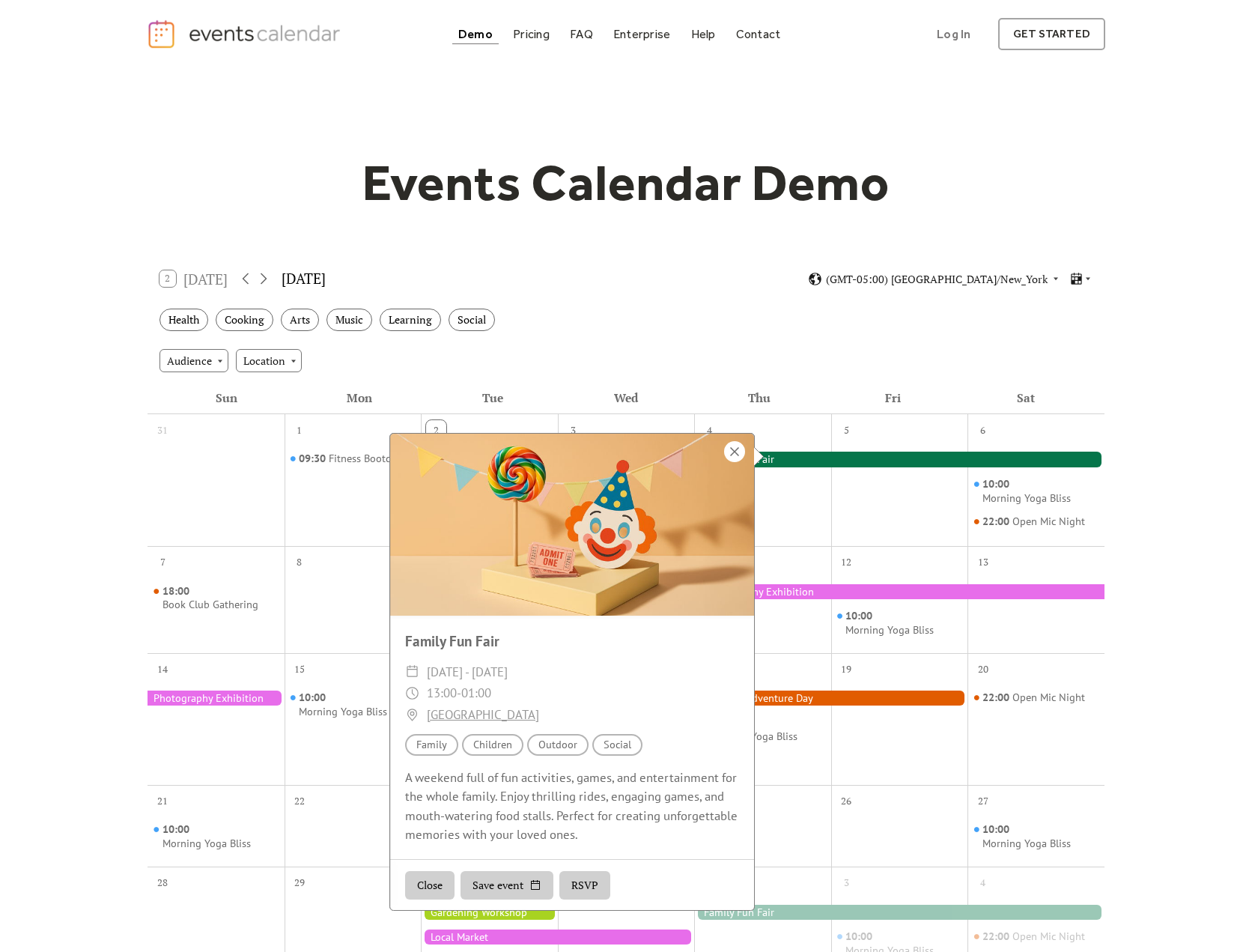
click at [733, 453] on div at bounding box center [734, 451] width 21 height 21
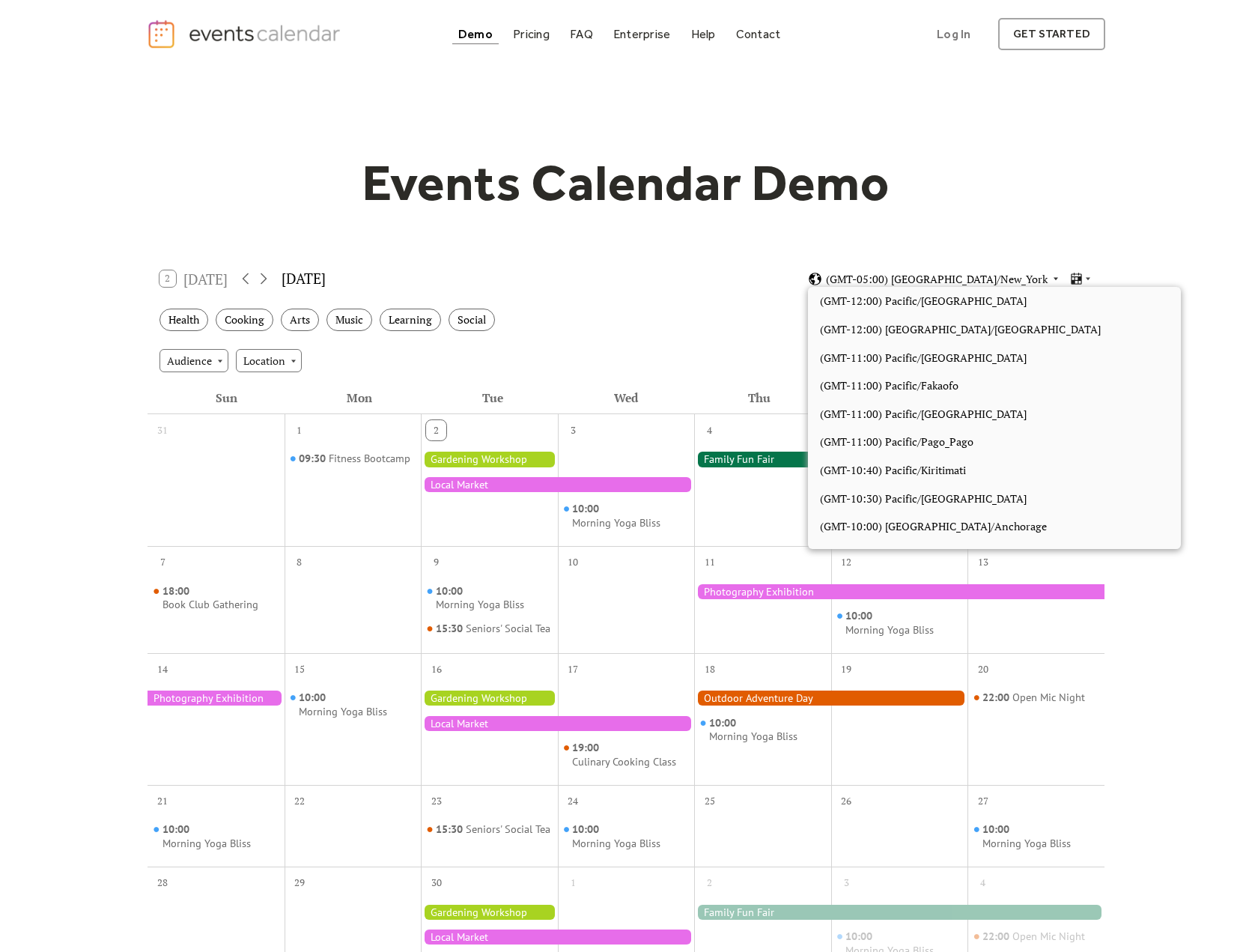
click at [983, 281] on span "(GMT-05:00) America/New_York" at bounding box center [936, 279] width 222 height 10
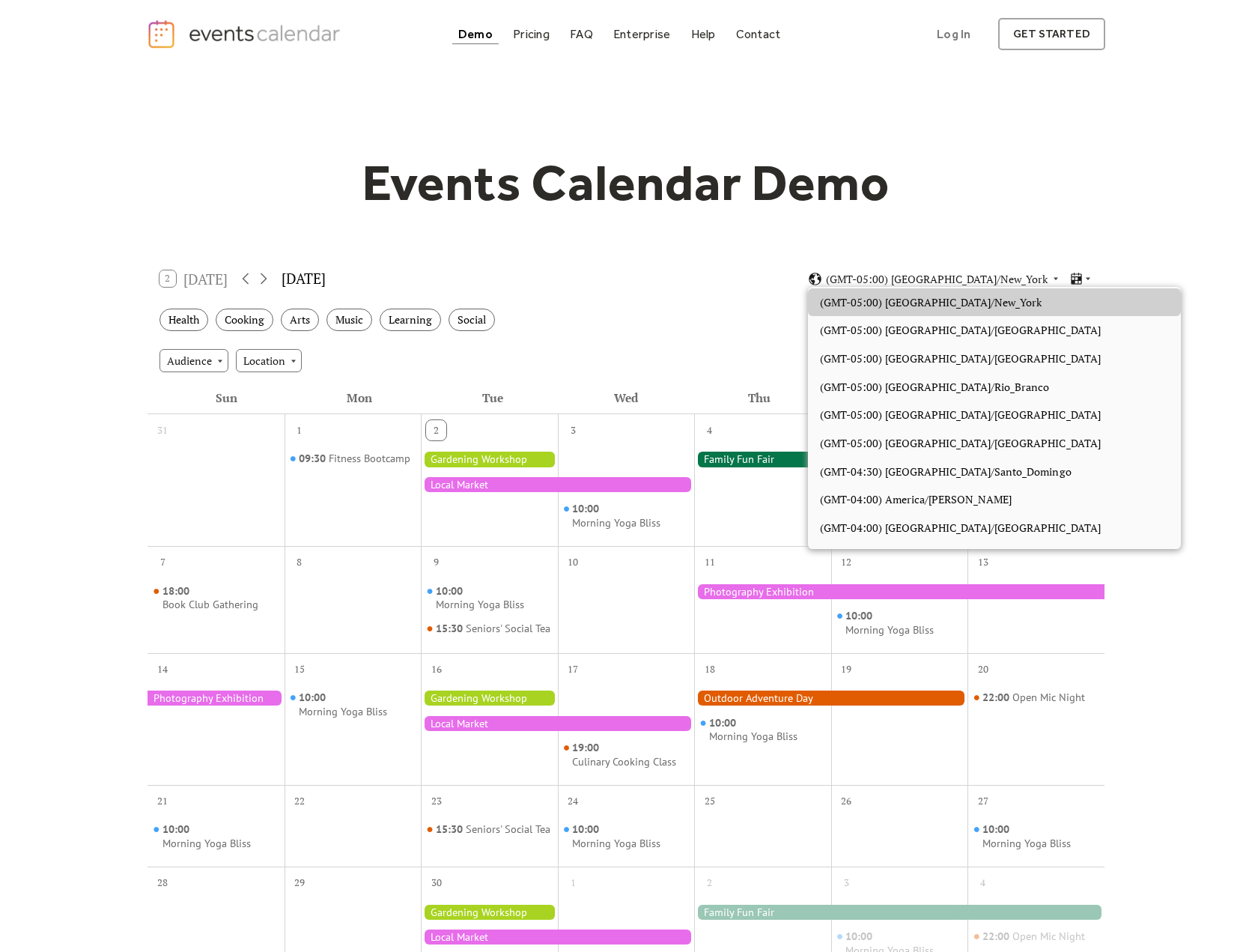
click at [641, 196] on h1 "Events Calendar Demo" at bounding box center [626, 182] width 575 height 61
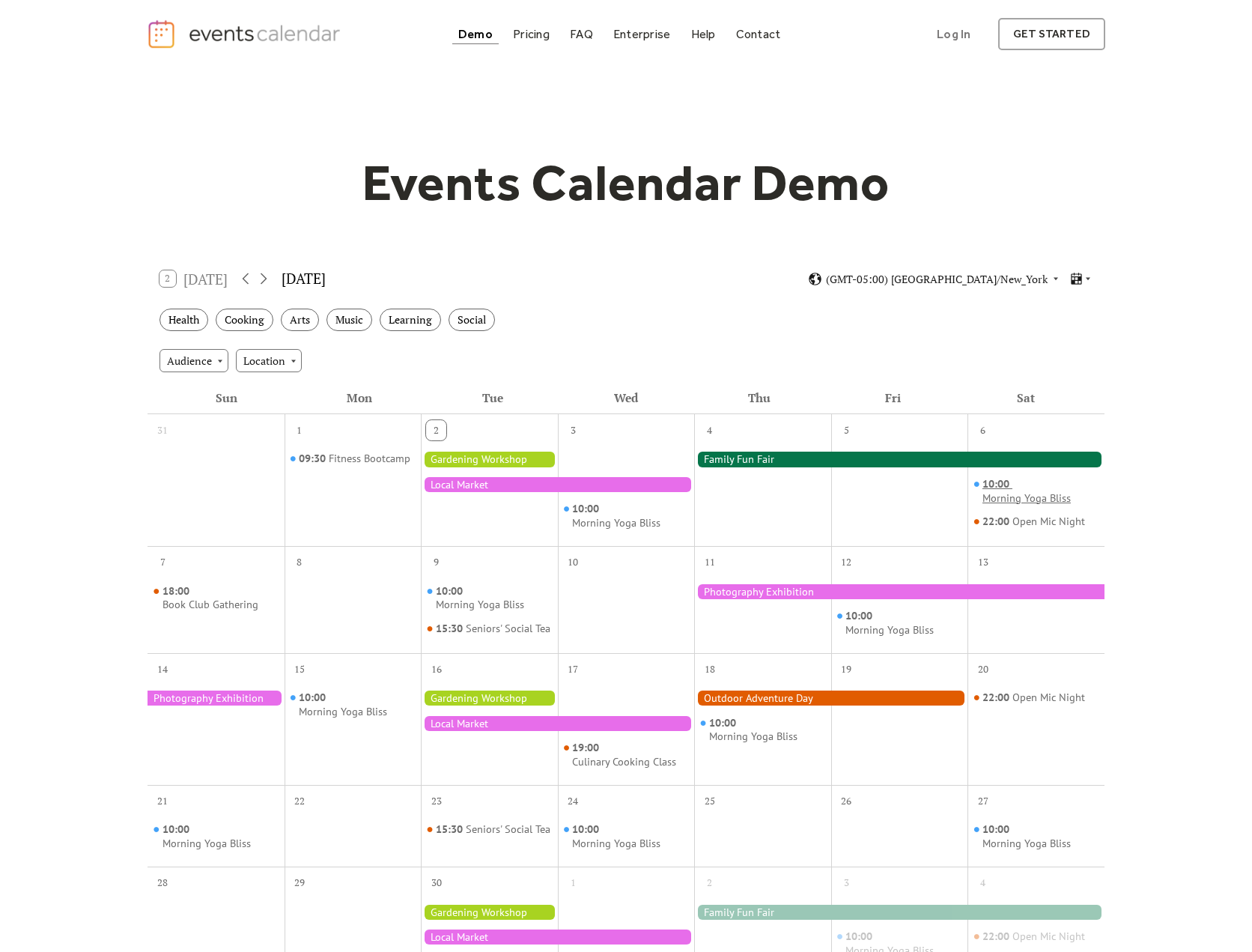
click at [1039, 493] on div "Morning Yoga Bliss" at bounding box center [1027, 498] width 89 height 14
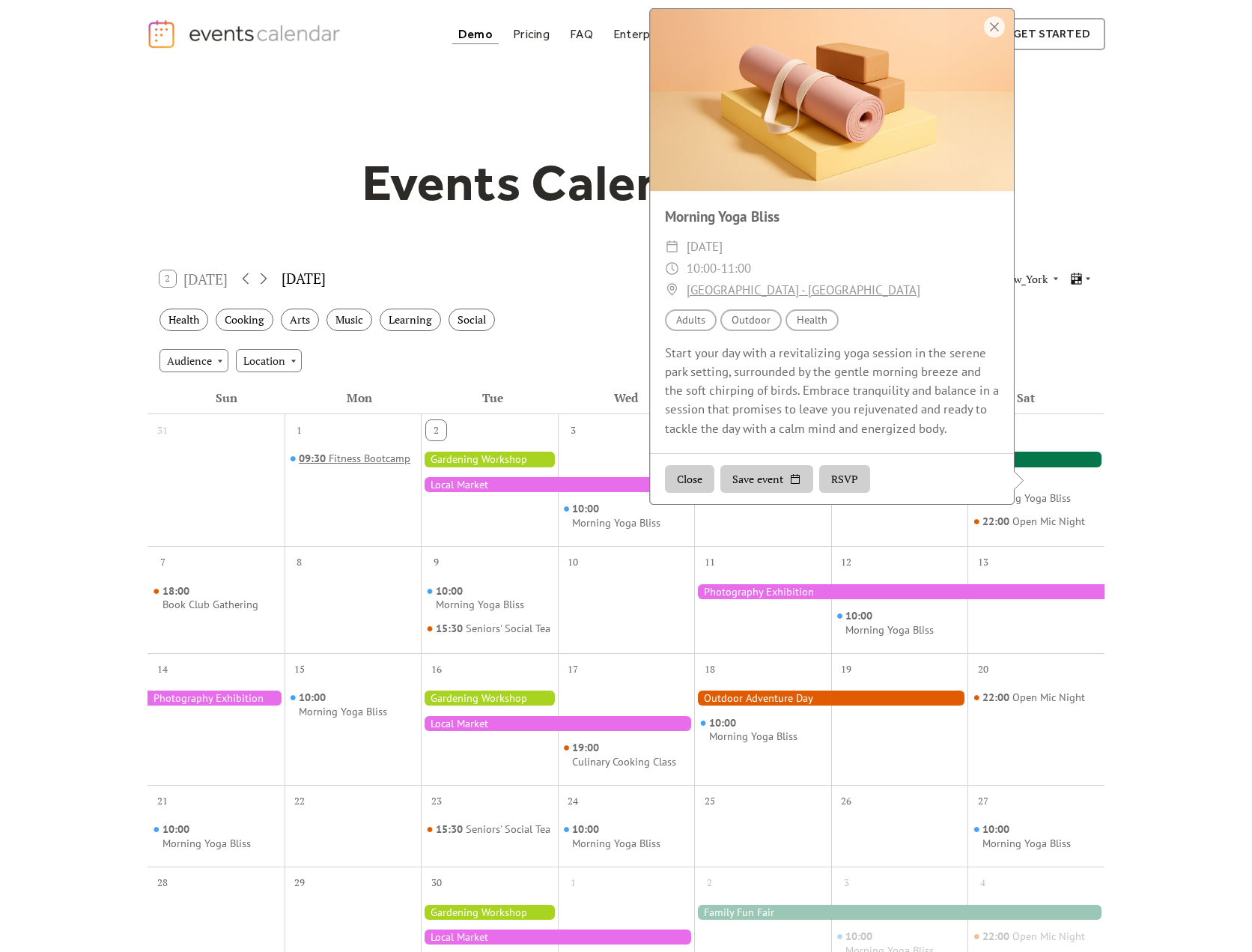
click at [369, 459] on div "Fitness Bootcamp" at bounding box center [370, 458] width 82 height 14
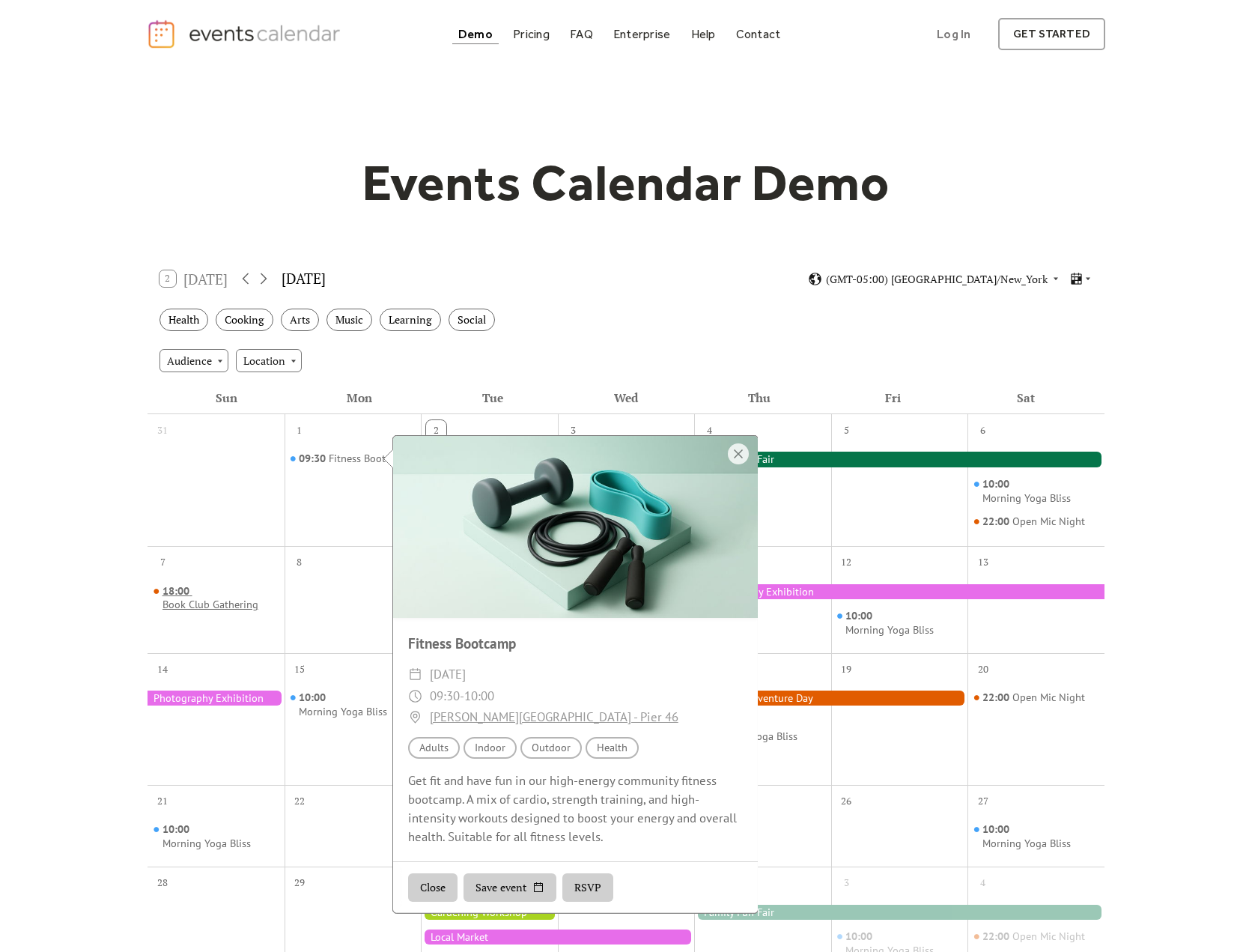
click at [222, 598] on div "Book Club Gathering" at bounding box center [210, 604] width 96 height 14
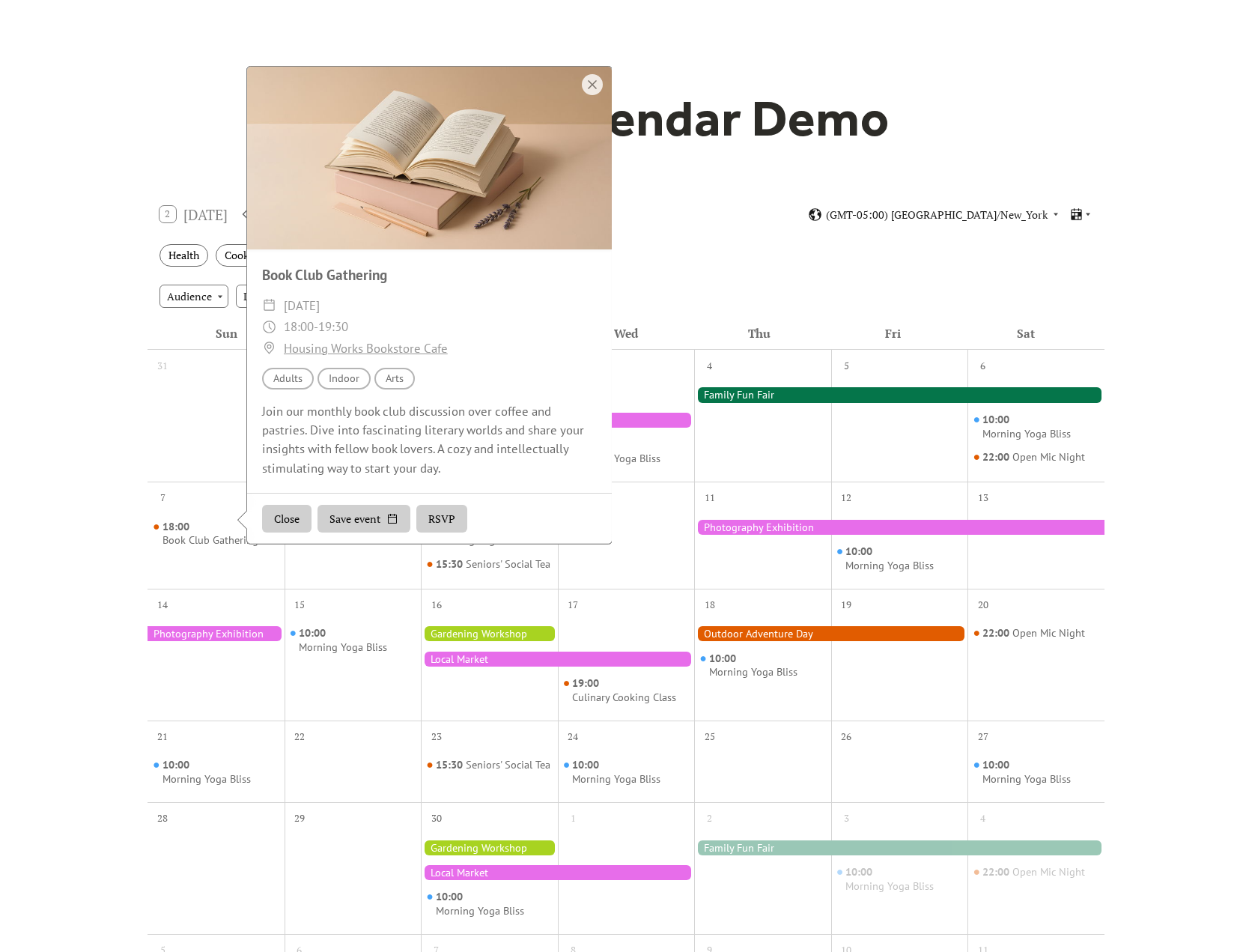
scroll to position [0, 0]
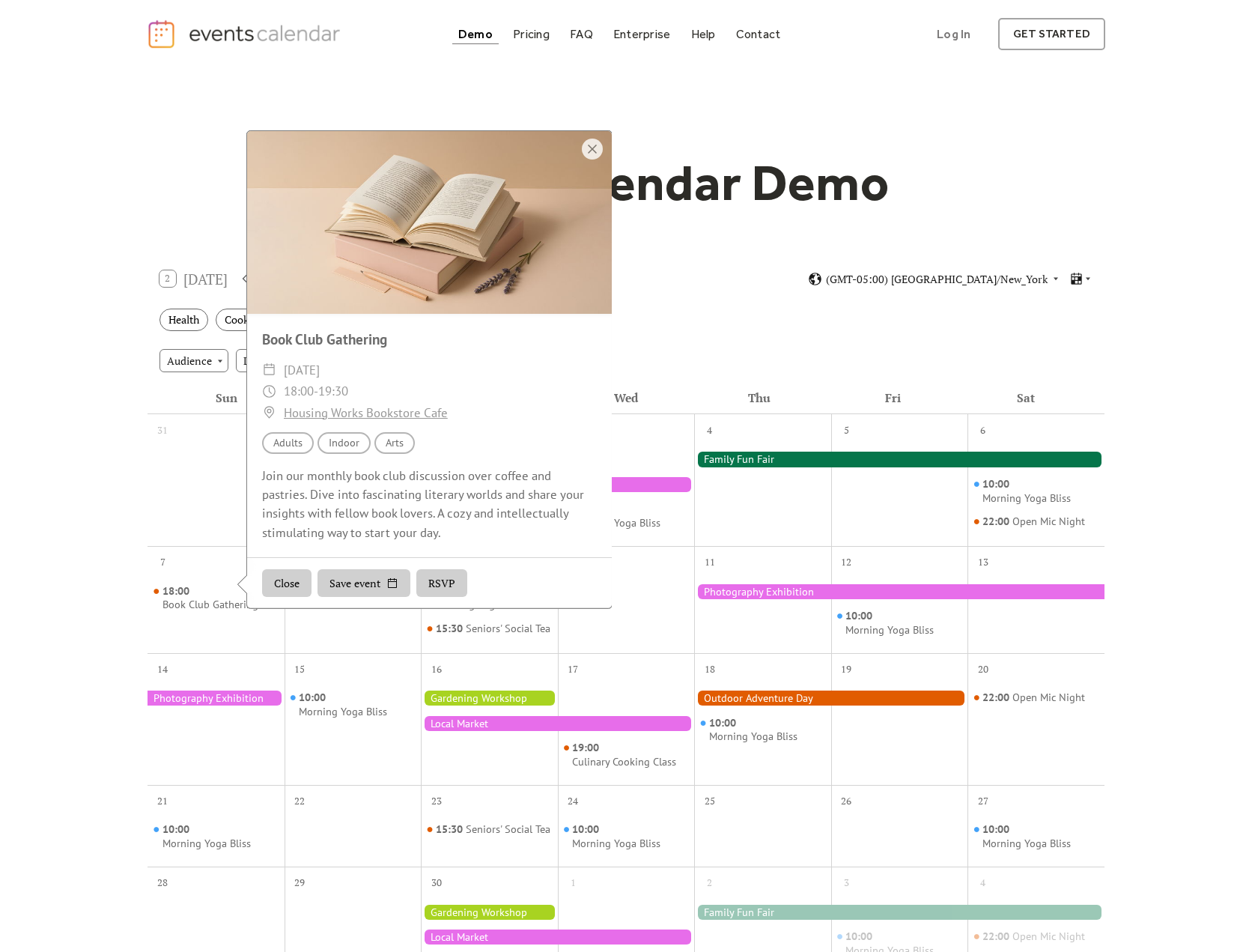
drag, startPoint x: 930, startPoint y: 319, endPoint x: 947, endPoint y: 307, distance: 20.8
click at [931, 319] on div "Health Cooking Arts Music Learning Social" at bounding box center [625, 320] width 957 height 41
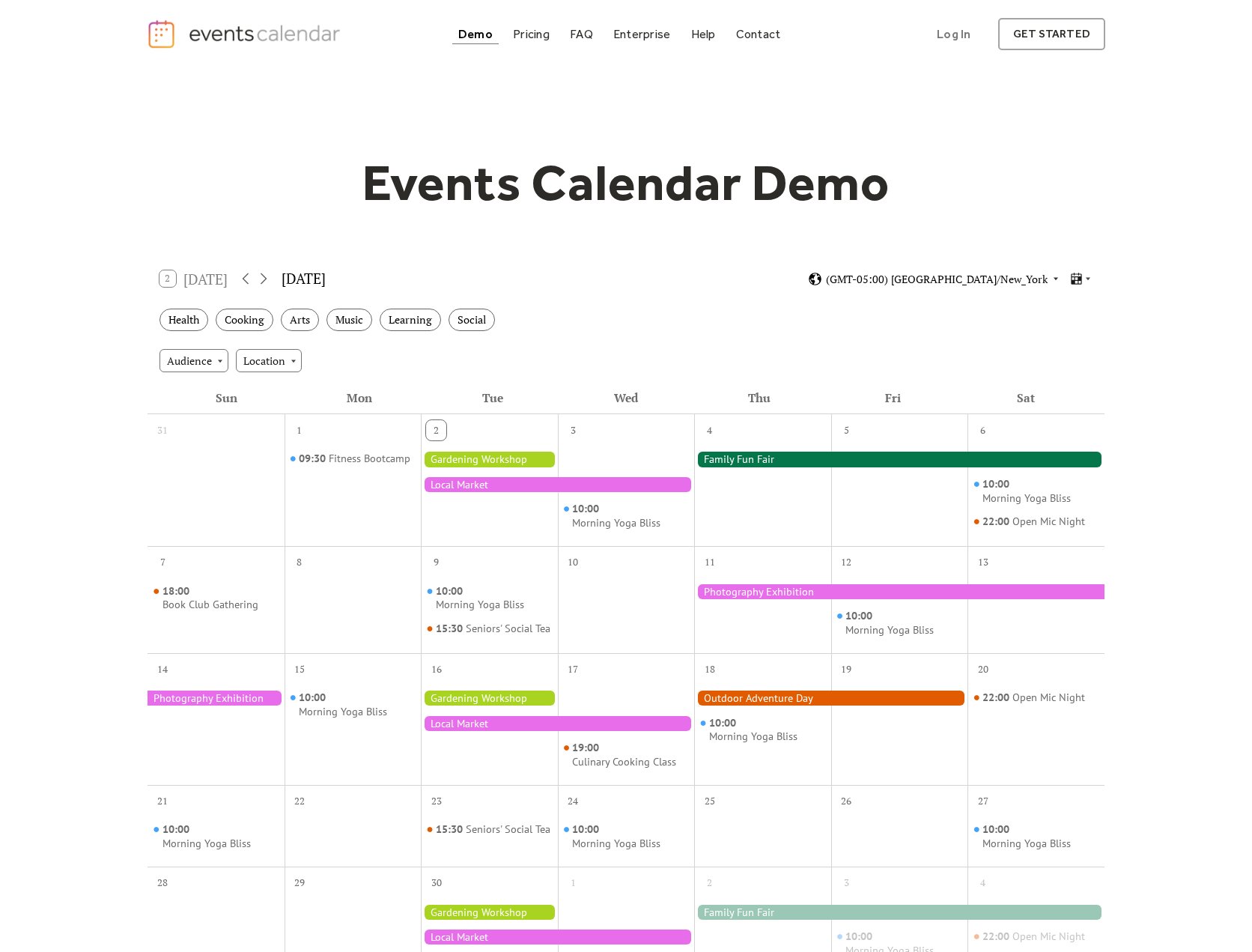
click at [994, 278] on span "(GMT-05:00) [GEOGRAPHIC_DATA]/New_York" at bounding box center [936, 279] width 222 height 10
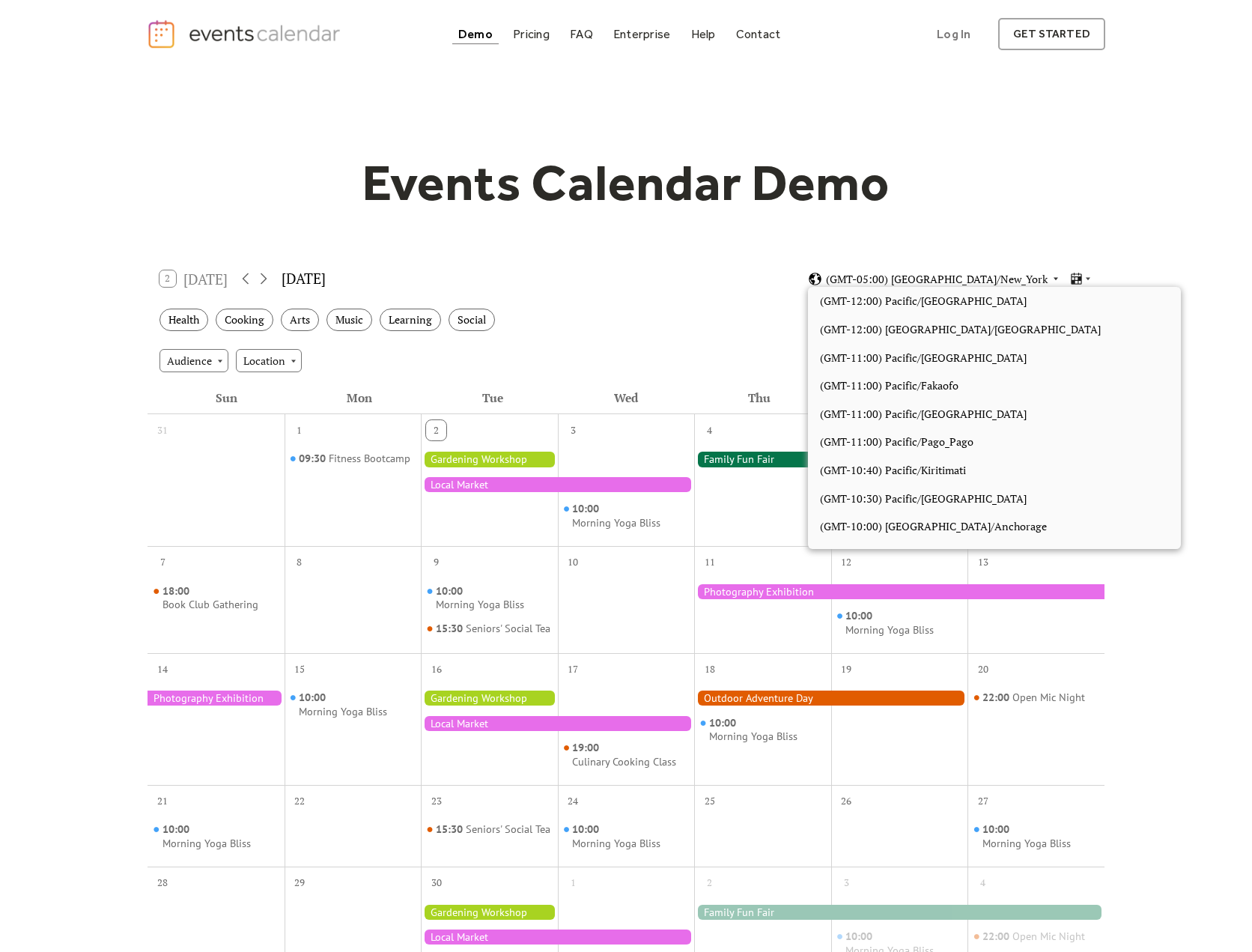
scroll to position [1266, 0]
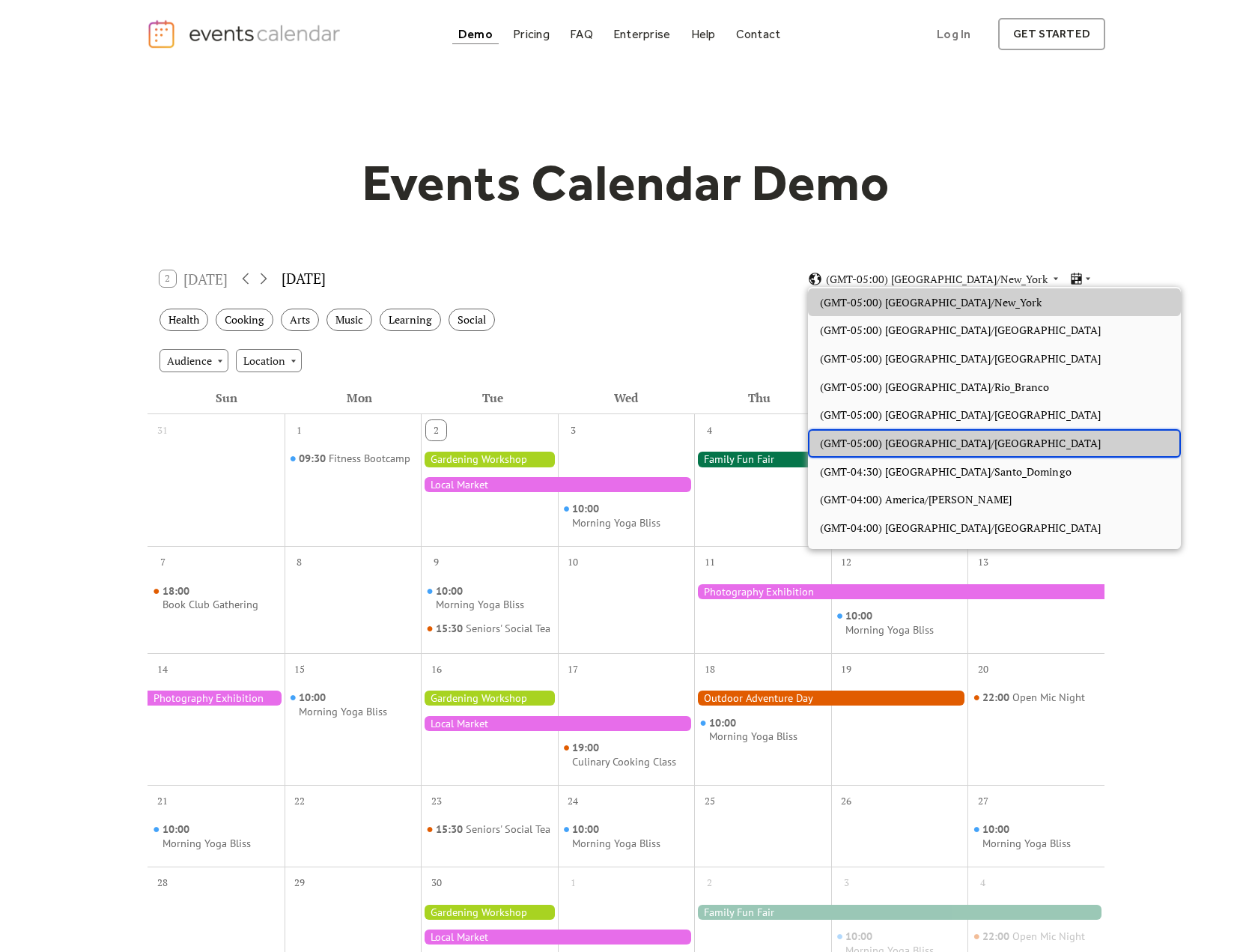
click at [943, 432] on div "(GMT-05:00) [GEOGRAPHIC_DATA]/[GEOGRAPHIC_DATA]" at bounding box center [995, 443] width 373 height 28
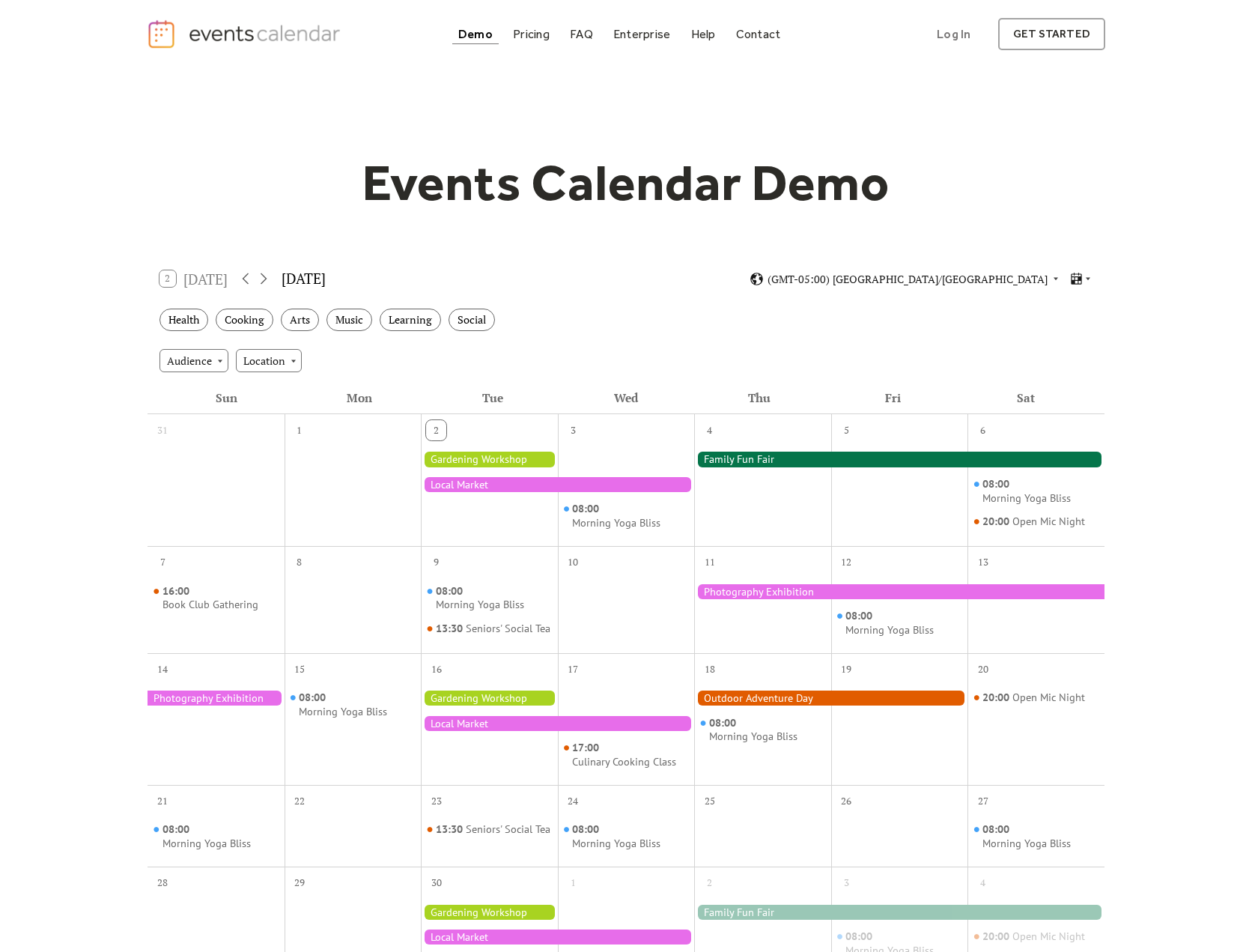
click at [971, 286] on div "2 Today September 2025 (GMT-05:00) Pacific/Galapagos" at bounding box center [625, 279] width 957 height 40
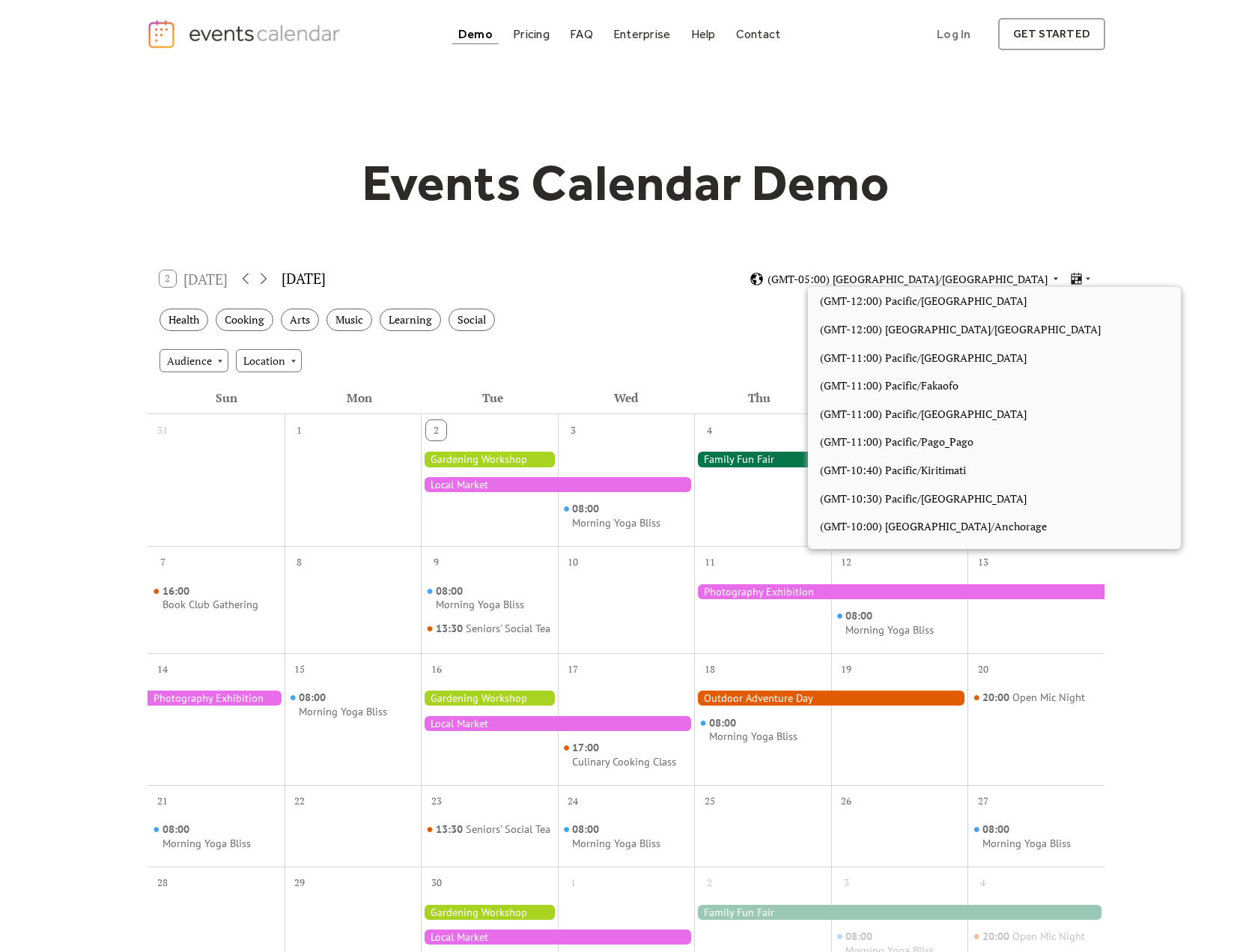
click at [973, 276] on span "(GMT-05:00) Pacific/Galapagos" at bounding box center [907, 279] width 280 height 10
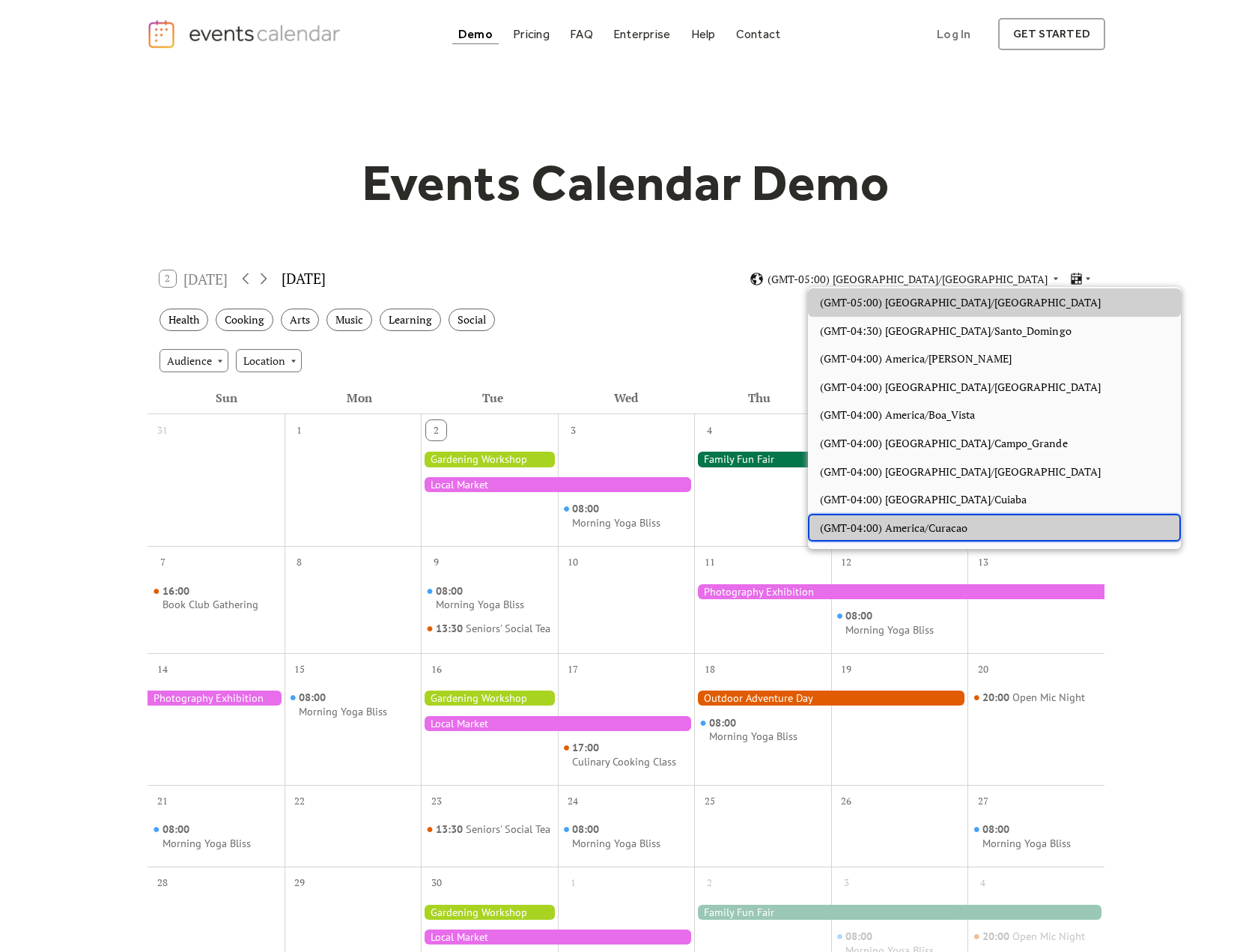
click at [909, 528] on span "(GMT-04:00) America/Curacao" at bounding box center [894, 527] width 148 height 16
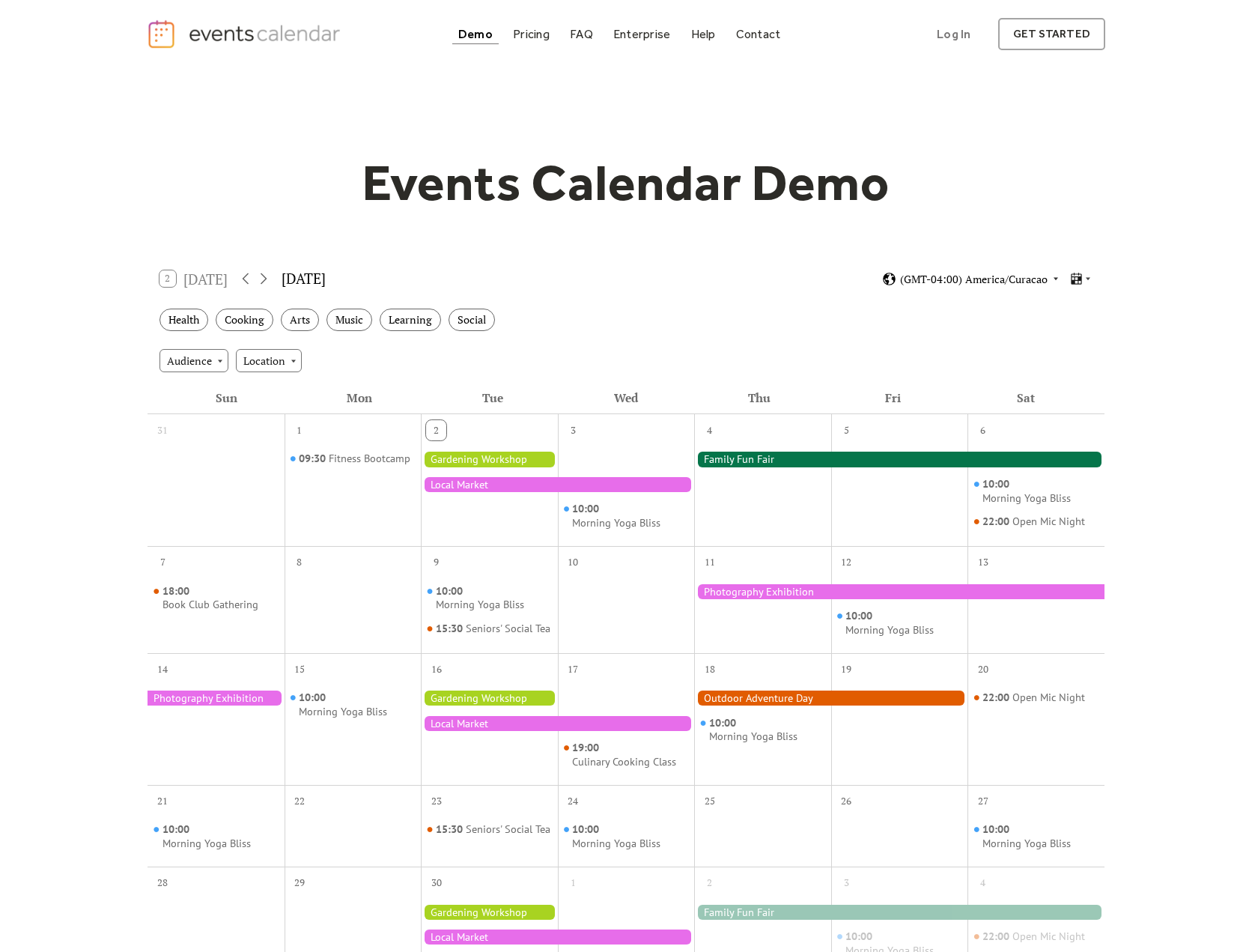
click at [962, 277] on span "(GMT-04:00) America/Curacao" at bounding box center [974, 279] width 147 height 10
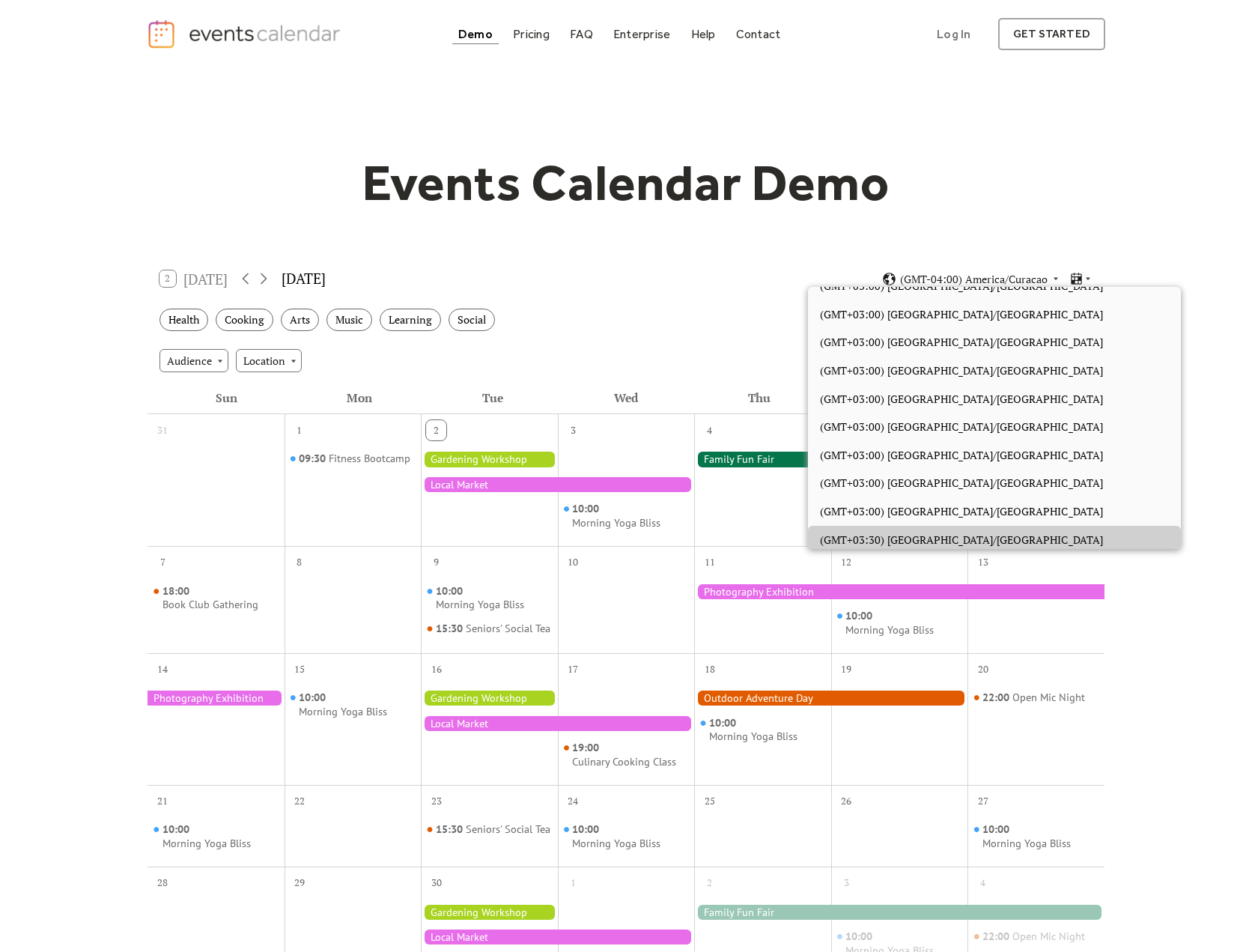
scroll to position [4402, 0]
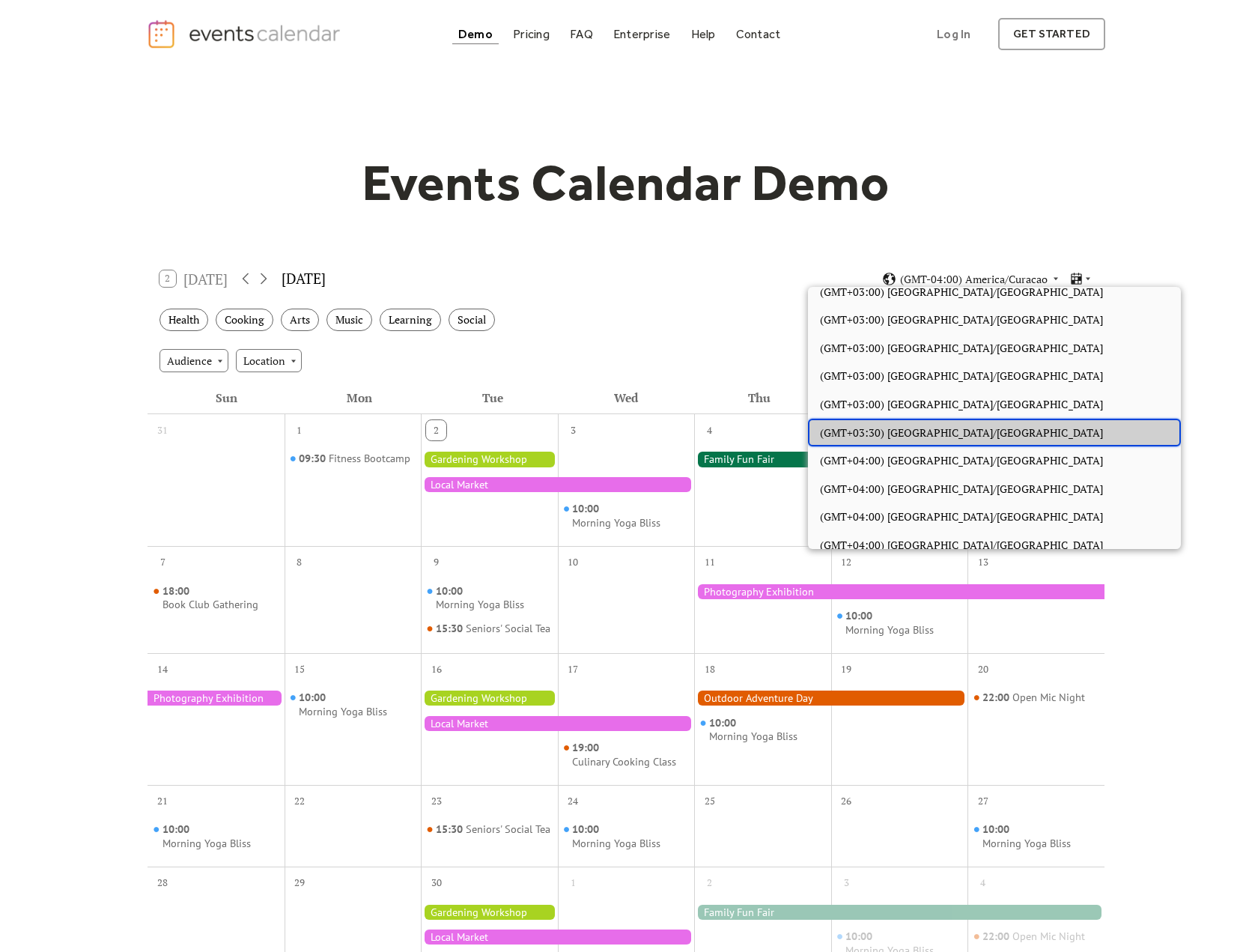
click at [921, 440] on div "(GMT+03:30) Asia/Tehran" at bounding box center [995, 433] width 373 height 28
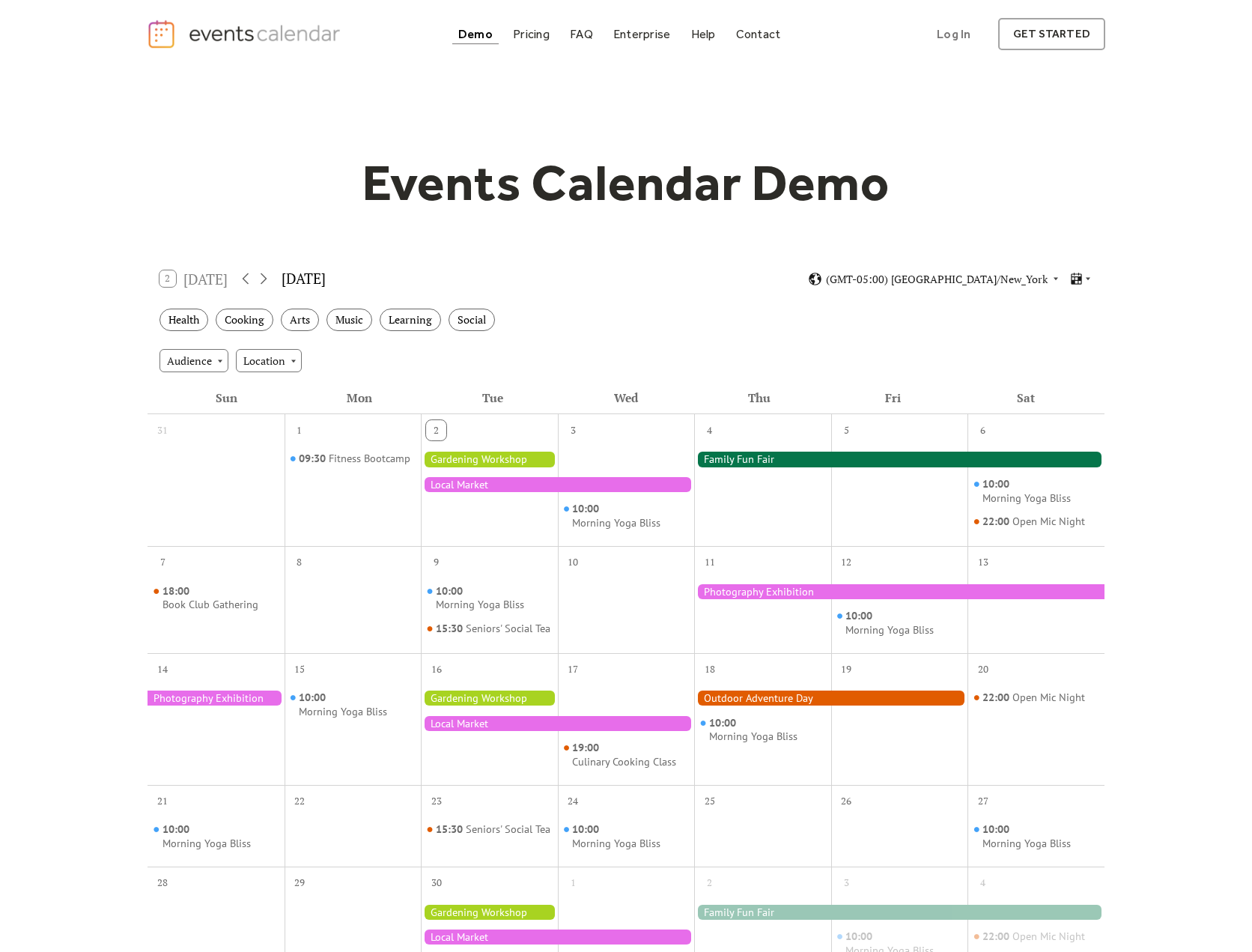
click at [743, 460] on div at bounding box center [898, 459] width 410 height 15
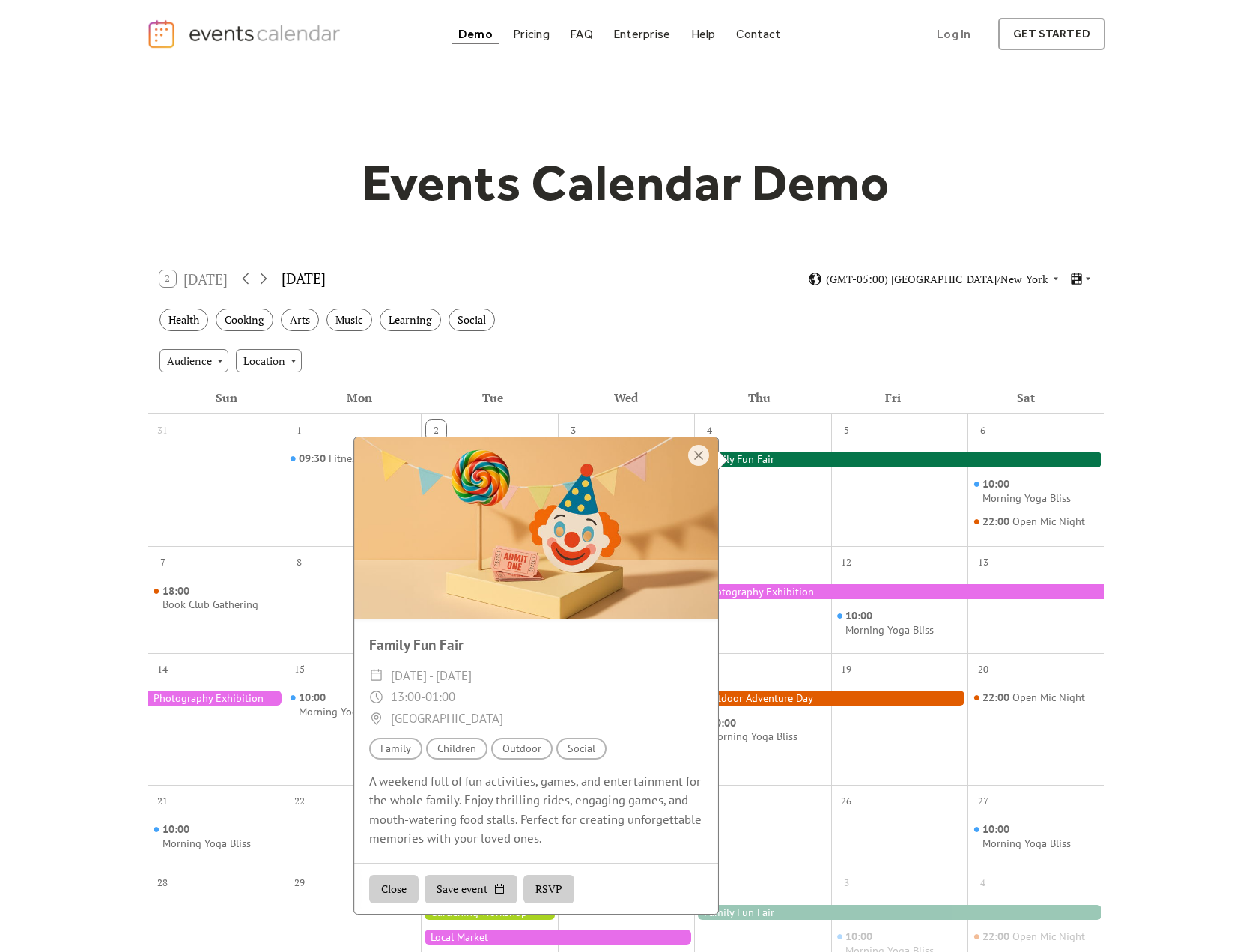
click at [923, 343] on div "Audience Location" at bounding box center [625, 360] width 957 height 41
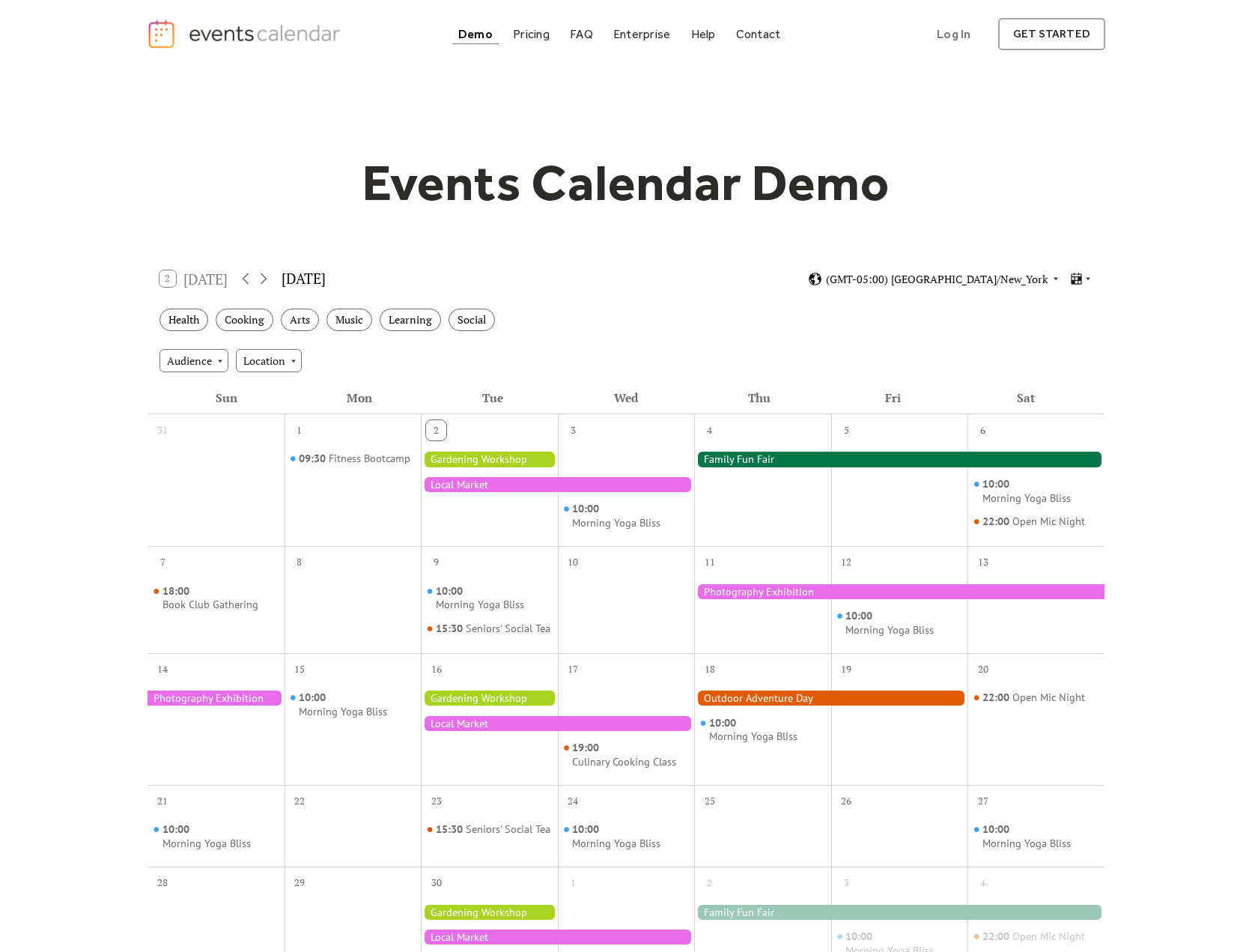
click at [992, 278] on span "(GMT-05:00) [GEOGRAPHIC_DATA]/New_York" at bounding box center [936, 279] width 222 height 10
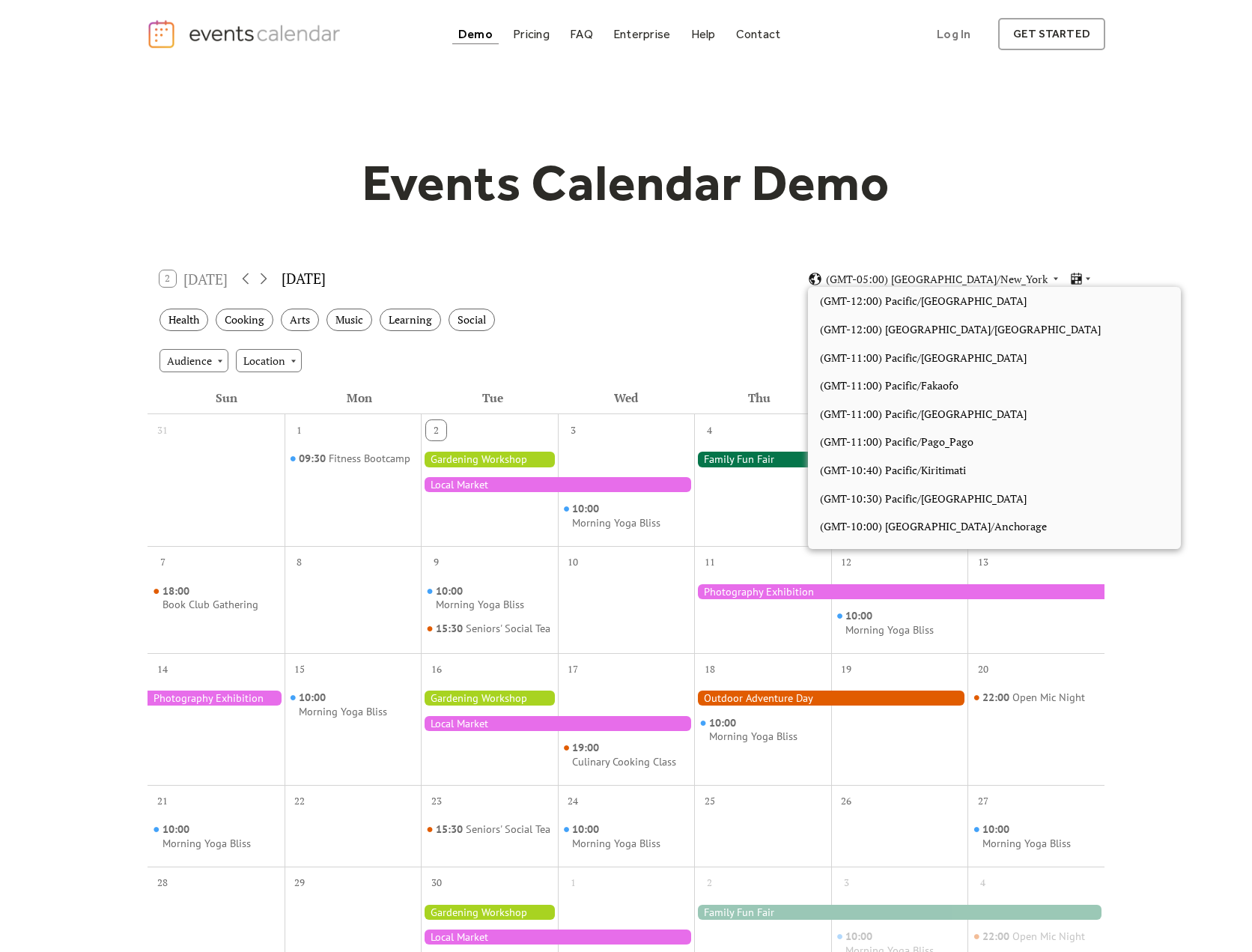
scroll to position [1266, 0]
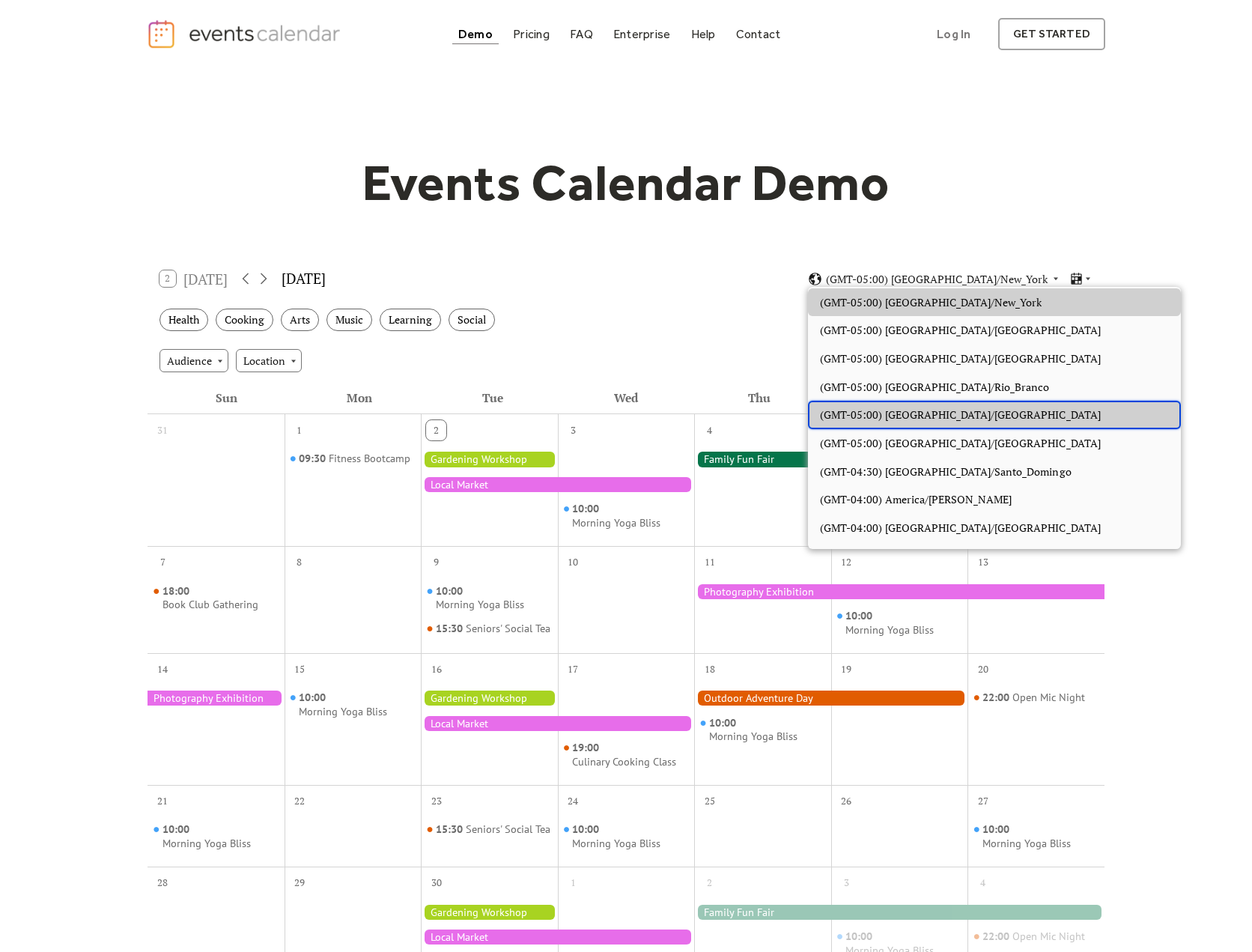
click at [910, 424] on div "(GMT-05:00) [GEOGRAPHIC_DATA]/[GEOGRAPHIC_DATA]" at bounding box center [995, 415] width 373 height 28
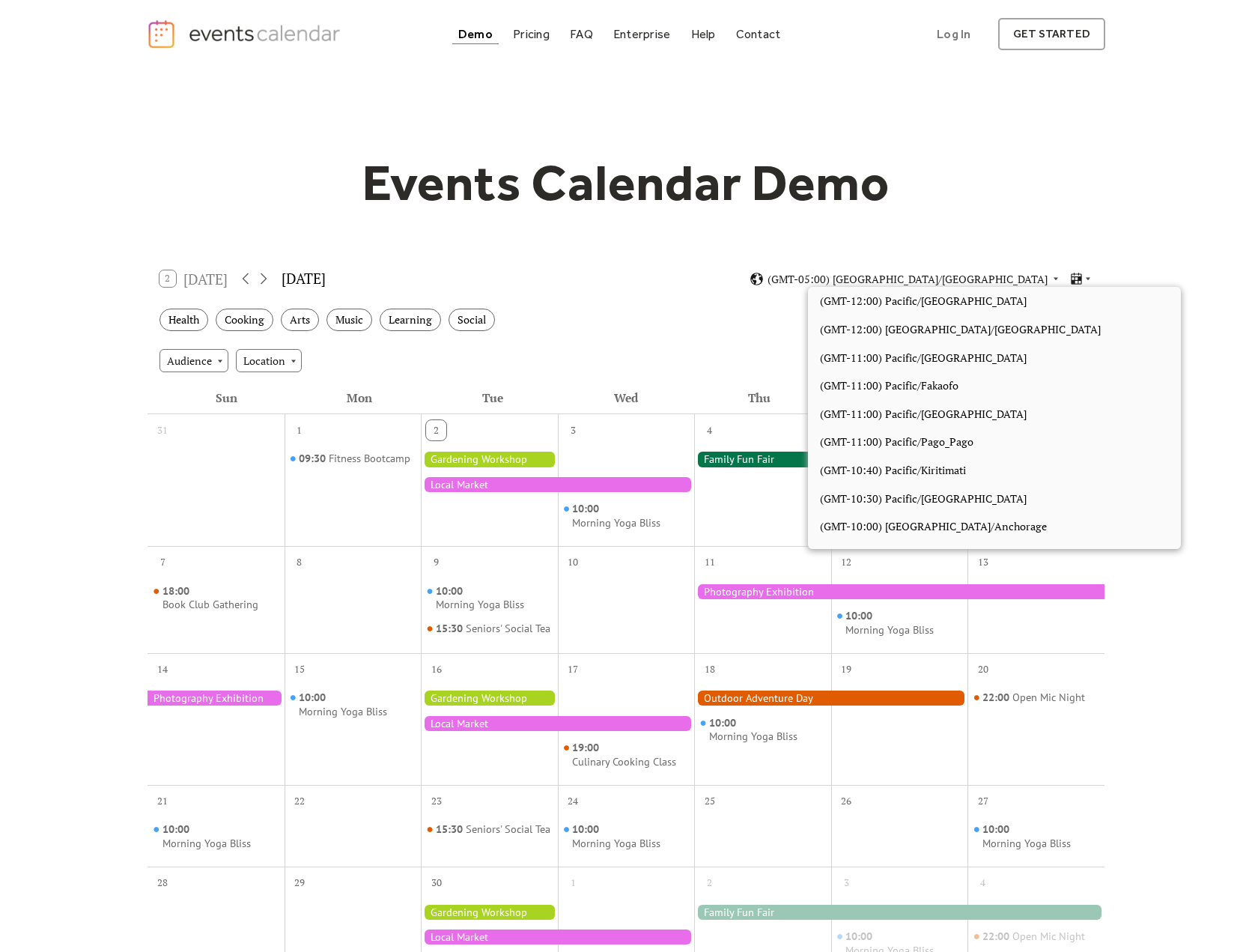
click at [980, 286] on body "Demo Pricing FAQ Enterprise Help Contact Log In Get Started Log In get started …" at bounding box center [626, 889] width 1252 height 1778
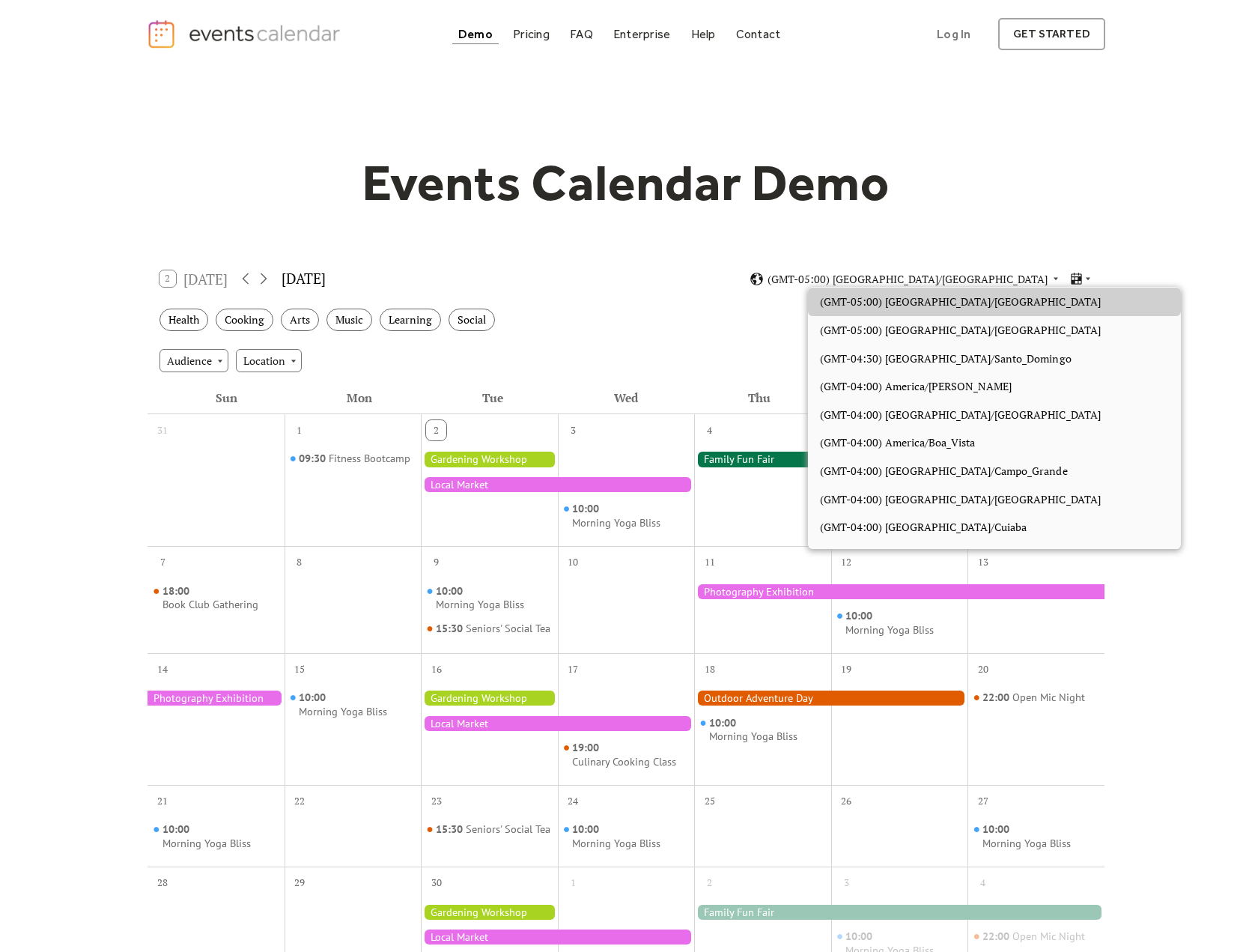
click at [1149, 342] on div "Events Calendar Demo Loading the Events Calendar..." at bounding box center [626, 657] width 1252 height 1179
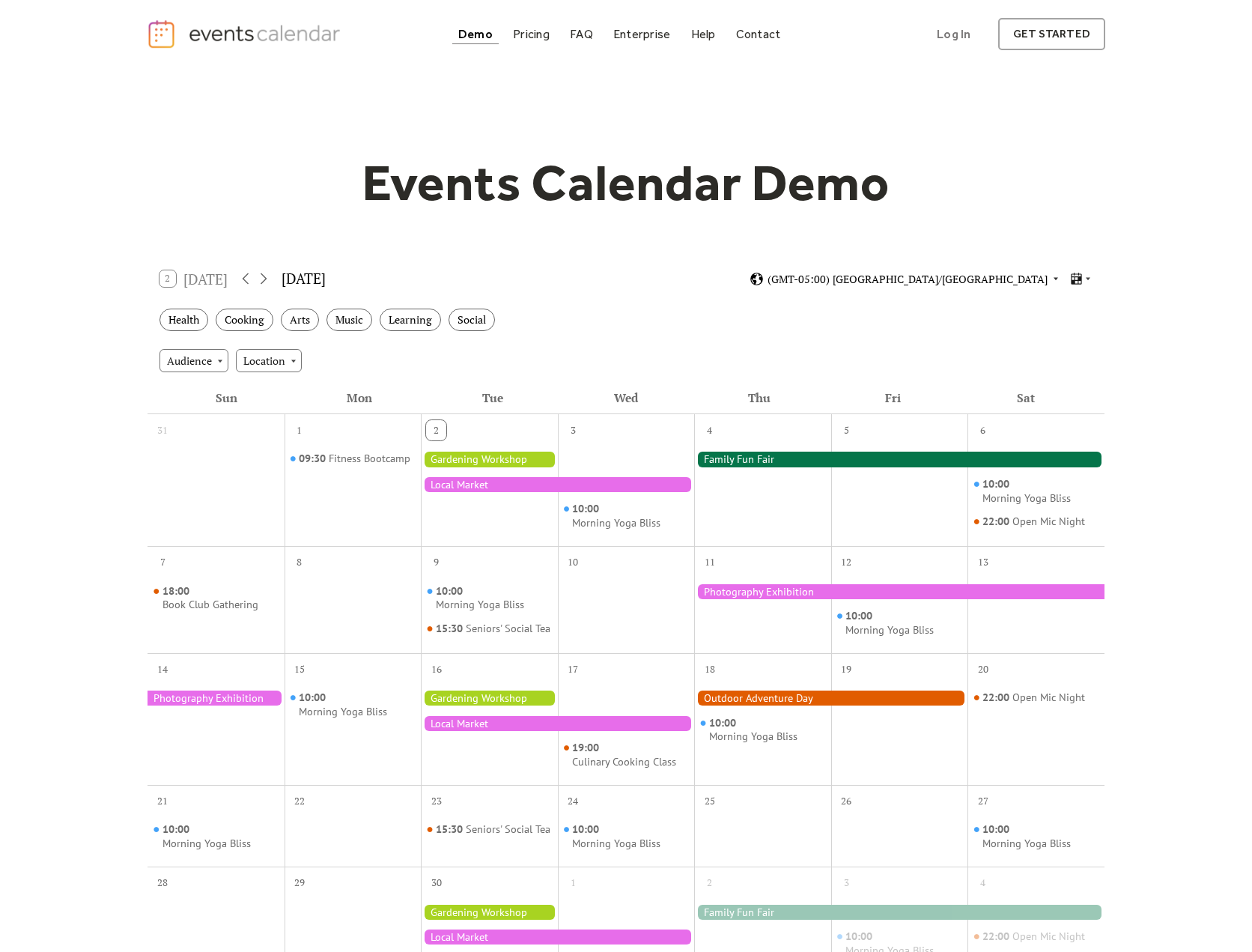
click at [1002, 274] on span "(GMT-05:00) [GEOGRAPHIC_DATA]/[GEOGRAPHIC_DATA]" at bounding box center [907, 279] width 280 height 10
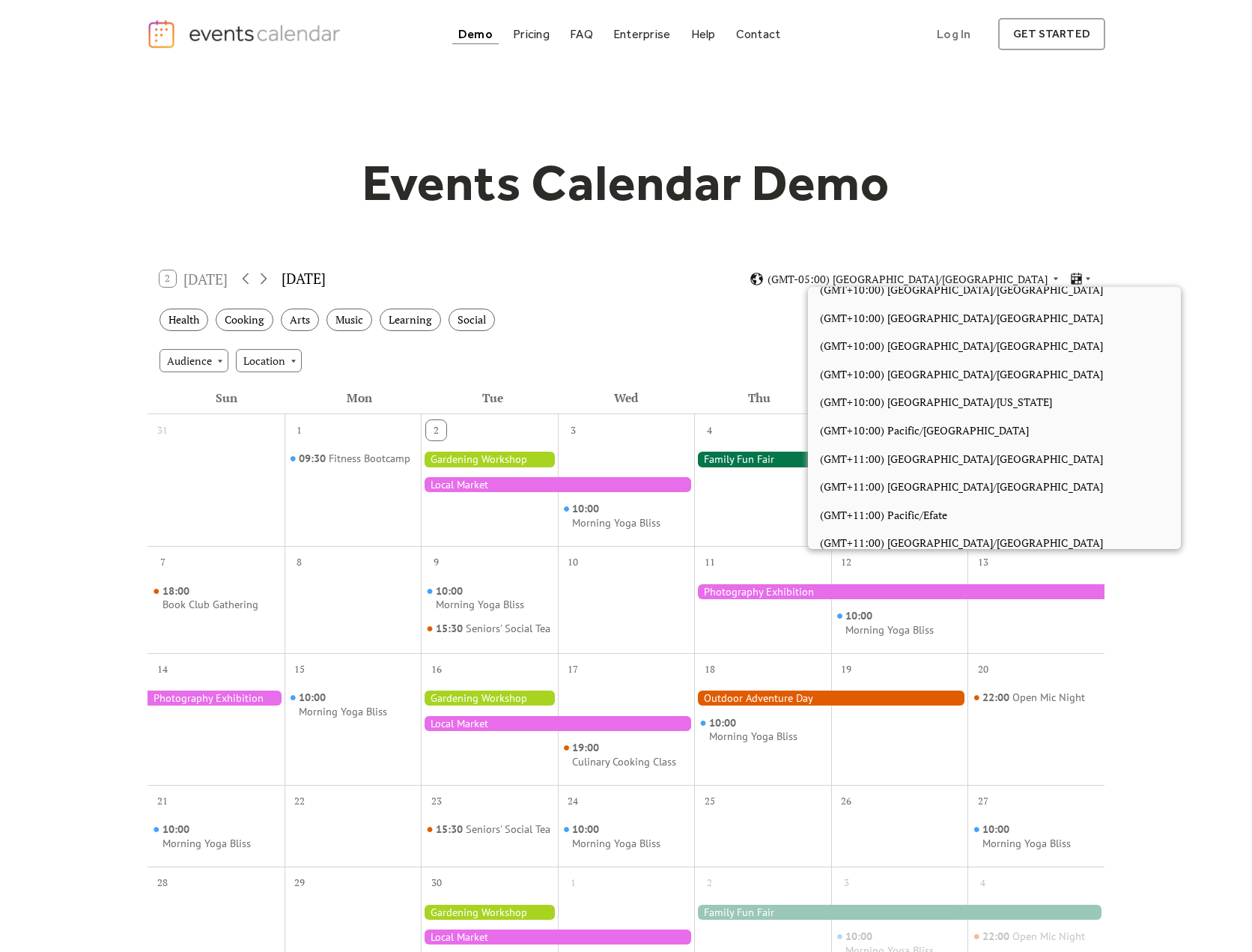
scroll to position [6718, 0]
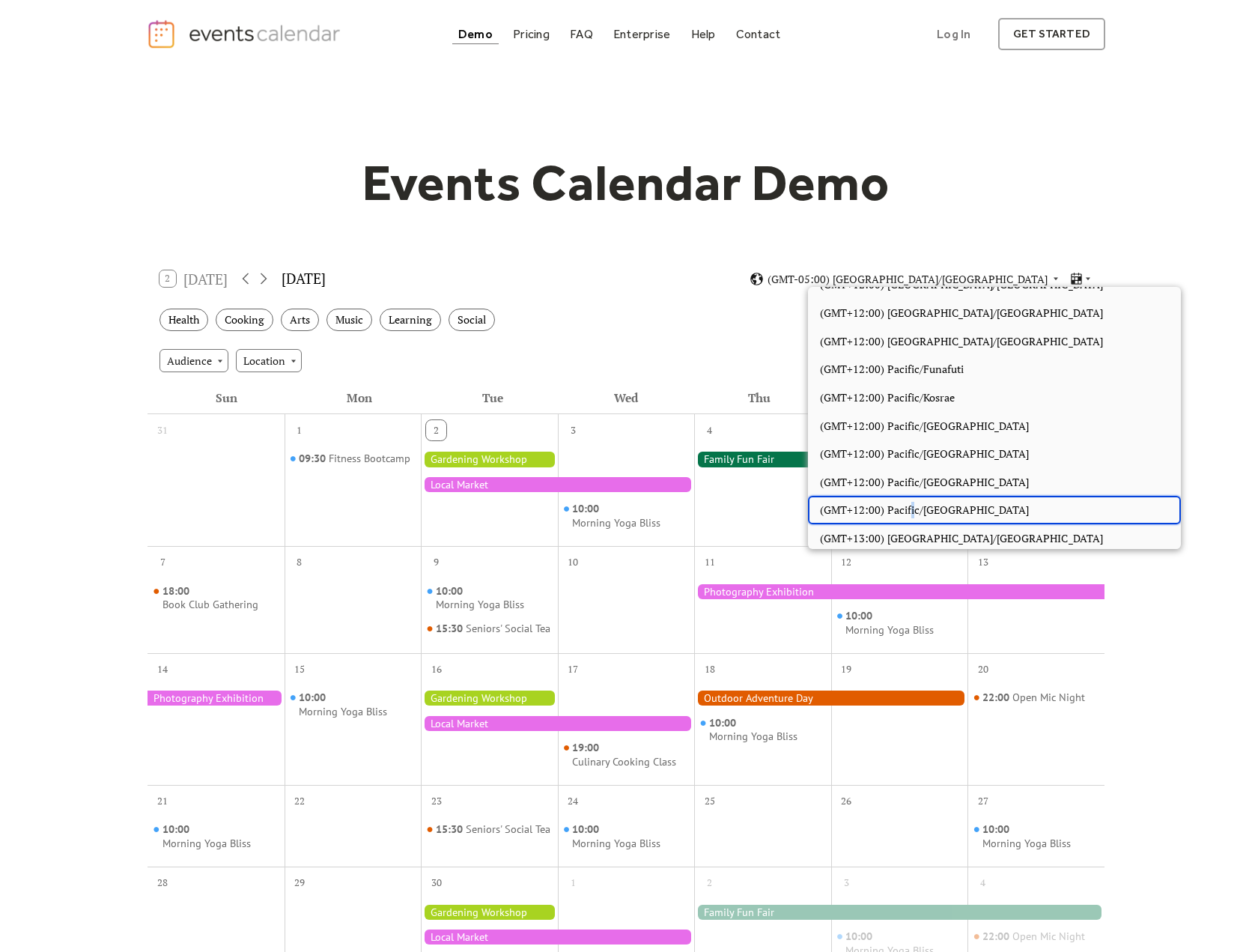
click at [912, 508] on span "(GMT+12:00) Pacific/Wallis" at bounding box center [925, 509] width 209 height 16
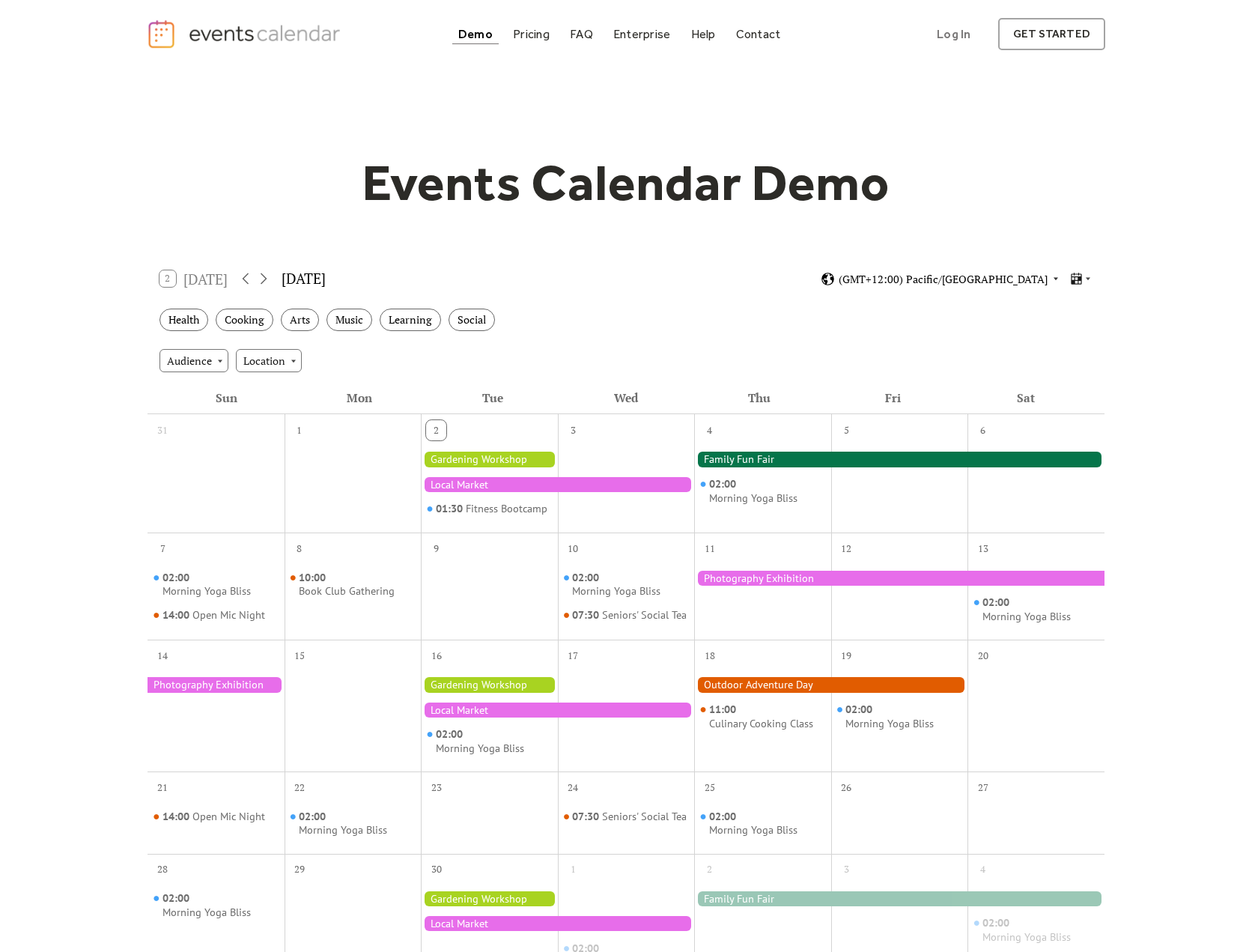
click at [955, 274] on span "(GMT+12:00) Pacific/Wallis" at bounding box center [944, 279] width 209 height 10
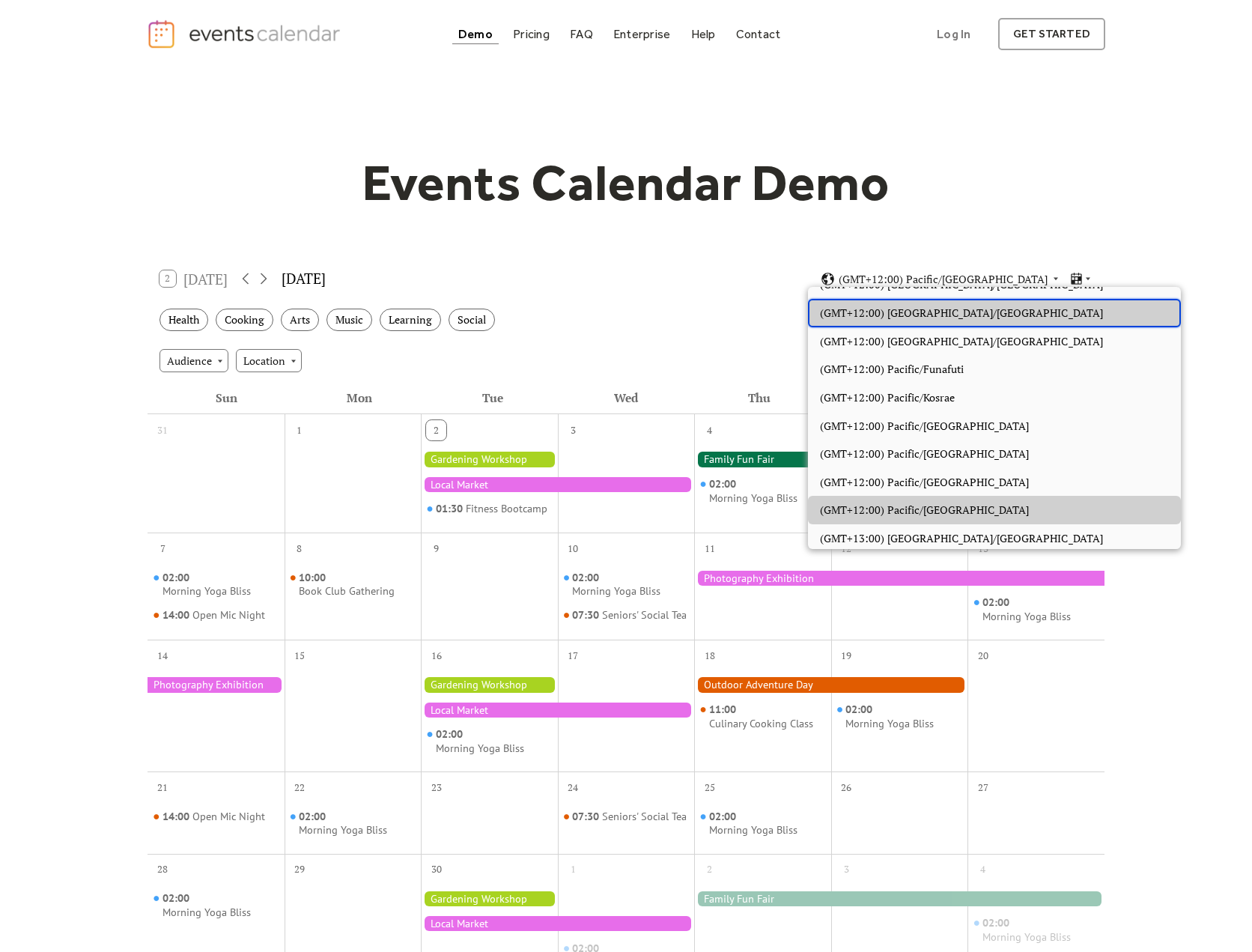
click at [930, 304] on span "(GMT+12:00) Pacific/Auckland" at bounding box center [962, 312] width 283 height 16
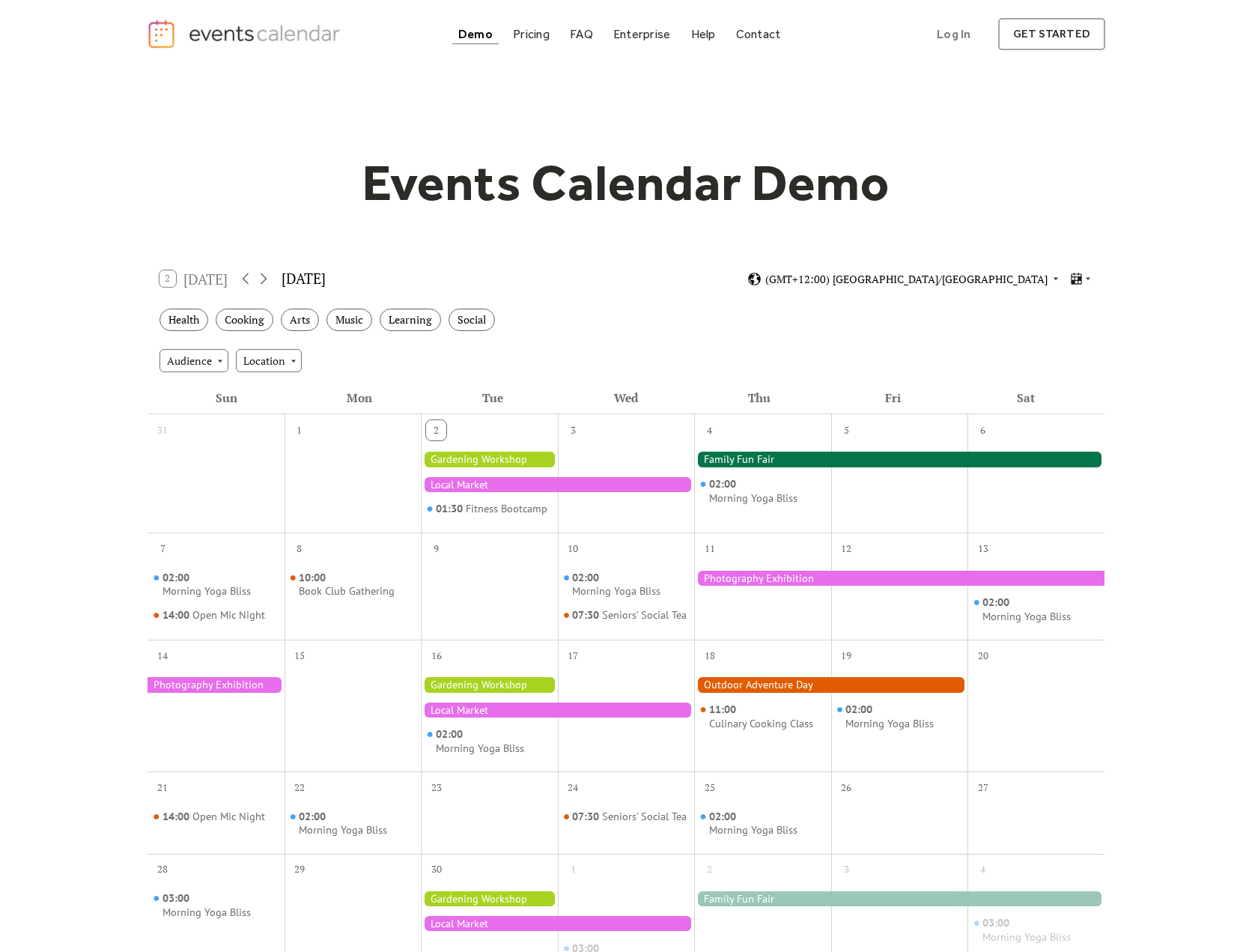
click at [986, 285] on span "(GMT+12:00) Pacific/Auckland" at bounding box center [906, 279] width 282 height 10
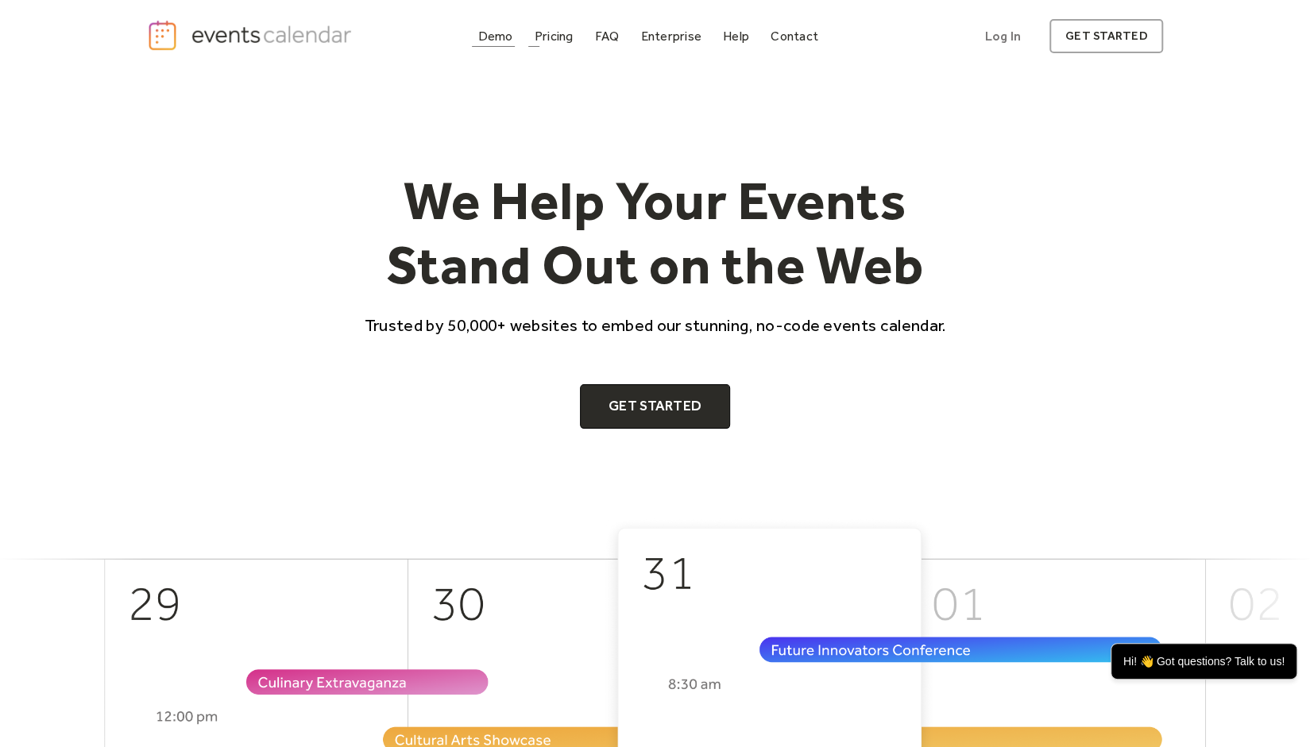
click at [505, 32] on div "Demo" at bounding box center [495, 36] width 35 height 9
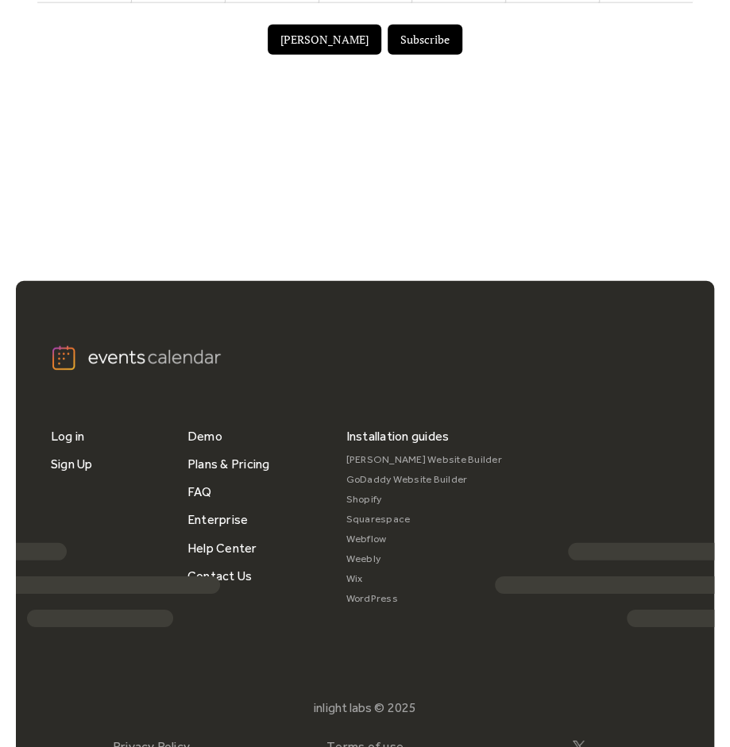
scroll to position [1037, 0]
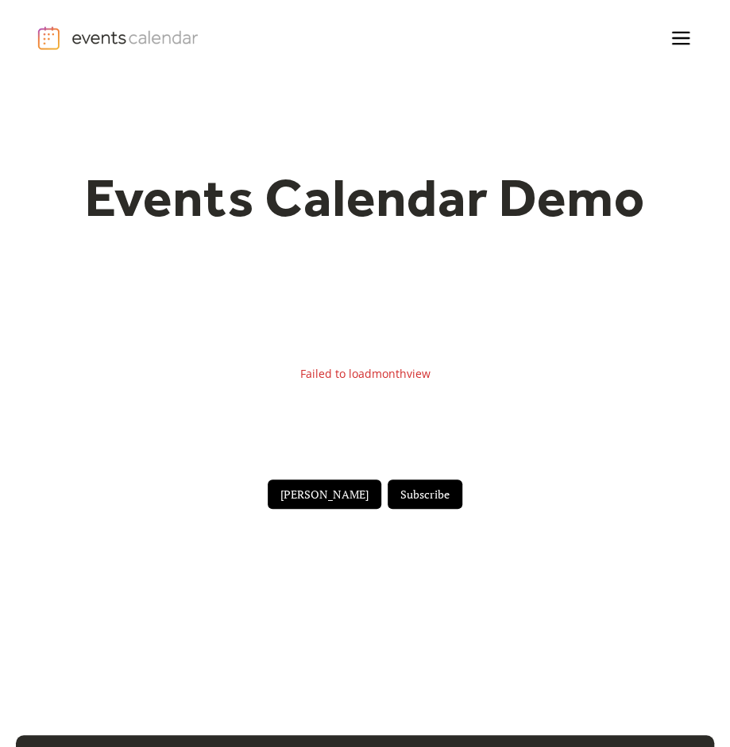
drag, startPoint x: 426, startPoint y: 400, endPoint x: 413, endPoint y: 385, distance: 19.1
click at [418, 390] on div "Failed to load month view" at bounding box center [364, 374] width 655 height 191
